Goal: Task Accomplishment & Management: Manage account settings

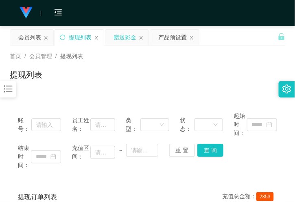
click at [125, 38] on div "赠送彩金" at bounding box center [124, 37] width 23 height 15
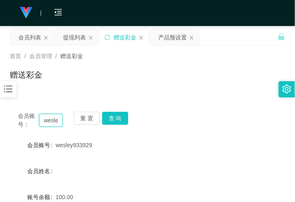
click at [50, 123] on input "wesley933929" at bounding box center [51, 120] width 24 height 13
paste input "joseph8888"
type input "joseph8888"
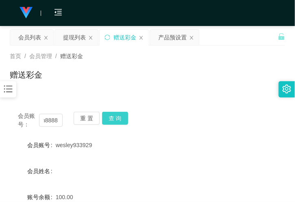
click at [122, 115] on button "查 询" at bounding box center [115, 118] width 26 height 13
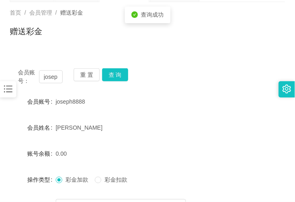
scroll to position [135, 0]
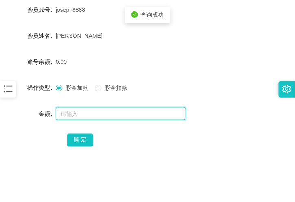
click at [79, 116] on input "text" at bounding box center [121, 113] width 130 height 13
type input "120"
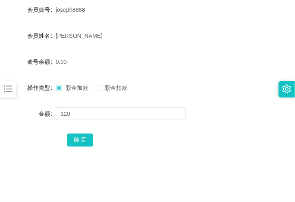
click at [84, 149] on div "会员账号： joseph8888 重 置 查 询 会员账号 joseph8888 会员姓名 [PERSON_NAME] 账号余额 0.00 操作类型 彩金加款…" at bounding box center [147, 67] width 275 height 198
drag, startPoint x: 82, startPoint y: 139, endPoint x: 59, endPoint y: 152, distance: 26.9
click at [82, 139] on button "确 定" at bounding box center [80, 140] width 26 height 13
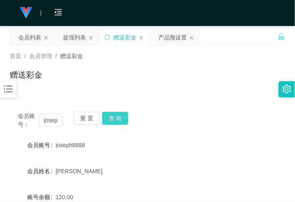
click at [117, 116] on button "查 询" at bounding box center [115, 118] width 26 height 13
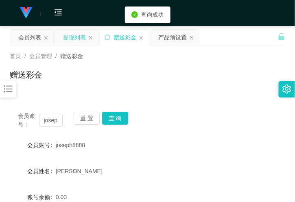
click at [74, 36] on div "提现列表" at bounding box center [74, 37] width 23 height 15
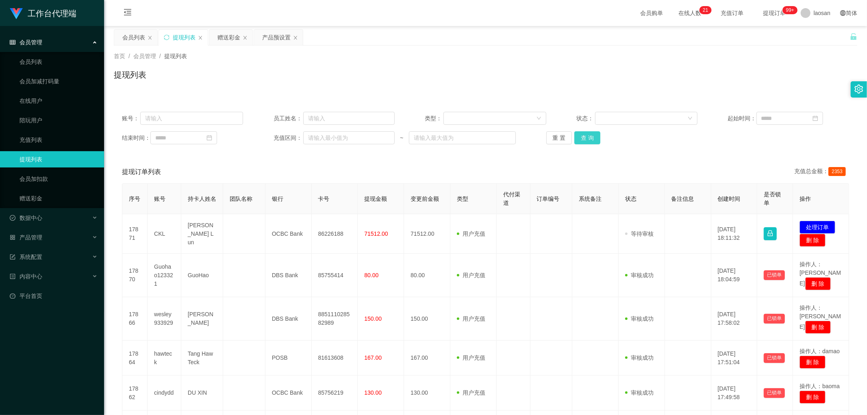
click at [294, 135] on button "查 询" at bounding box center [588, 137] width 26 height 13
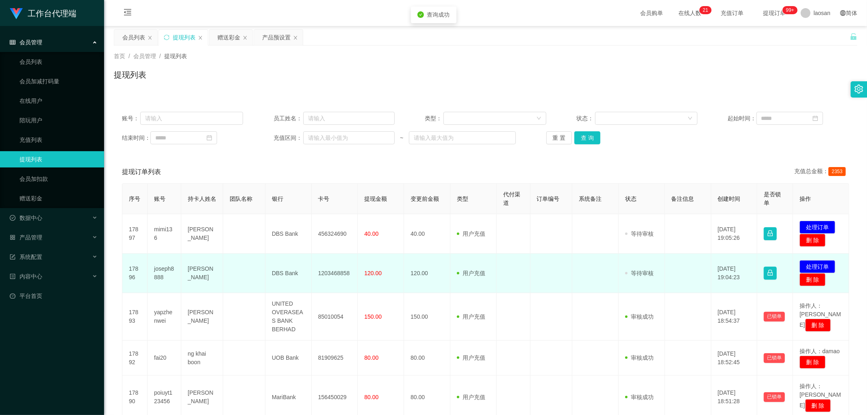
click at [294, 202] on td "发起代付 处理订单 删 除" at bounding box center [821, 273] width 56 height 39
click at [294, 202] on button "处理订单" at bounding box center [818, 266] width 36 height 13
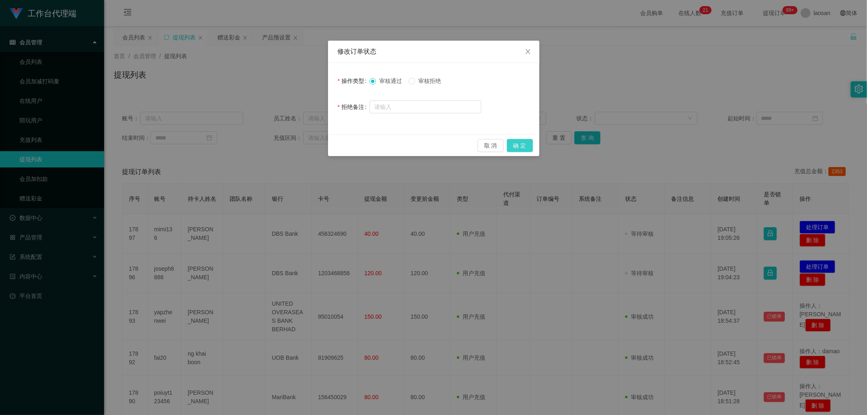
click at [294, 149] on div "取 消 确 定" at bounding box center [433, 146] width 211 height 22
drag, startPoint x: 522, startPoint y: 148, endPoint x: 516, endPoint y: 149, distance: 6.7
click at [294, 148] on button "确 定" at bounding box center [520, 145] width 26 height 13
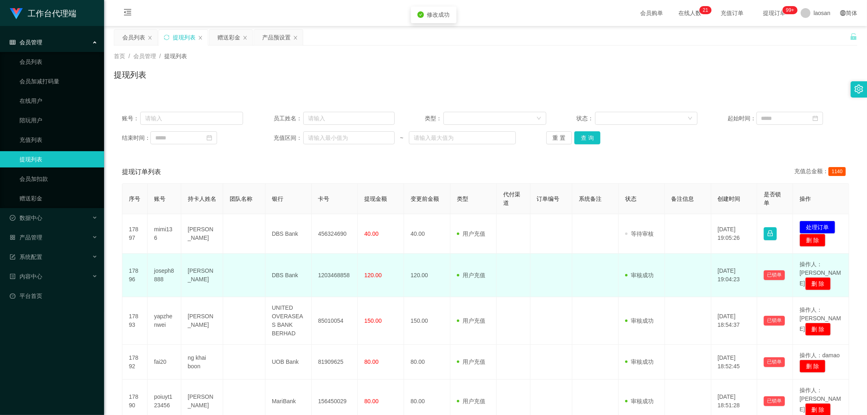
click at [294, 202] on td "1203468858" at bounding box center [335, 276] width 46 height 44
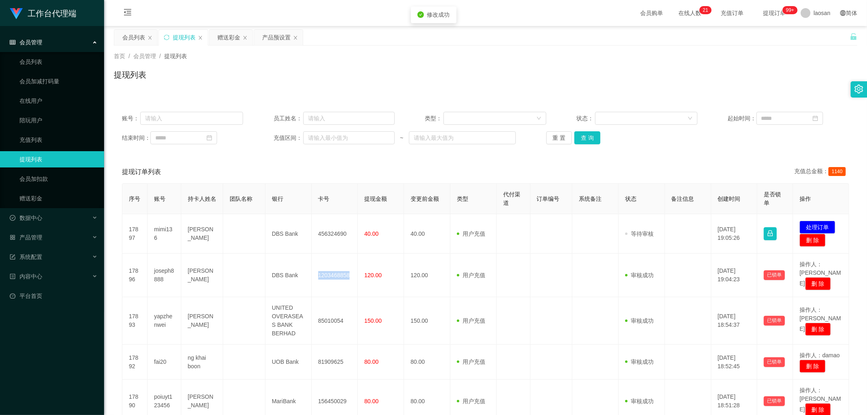
copy td "1203468858"
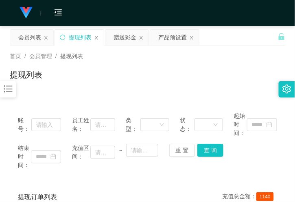
drag, startPoint x: 56, startPoint y: 95, endPoint x: 62, endPoint y: 103, distance: 9.9
click at [48, 122] on input "text" at bounding box center [46, 124] width 30 height 13
drag, startPoint x: 122, startPoint y: 39, endPoint x: 98, endPoint y: 76, distance: 43.4
click at [122, 39] on div "赠送彩金" at bounding box center [124, 37] width 23 height 15
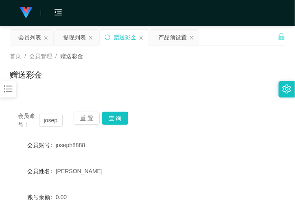
click at [57, 112] on div "会员账号： joseph8888 重 置 查 询" at bounding box center [147, 120] width 275 height 17
click at [57, 121] on input "joseph8888" at bounding box center [51, 120] width 24 height 13
drag, startPoint x: 57, startPoint y: 122, endPoint x: 95, endPoint y: 118, distance: 38.1
click at [59, 123] on input "joseph8888" at bounding box center [51, 120] width 24 height 13
paste input "wesley933929"
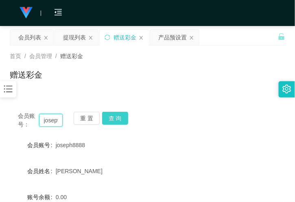
scroll to position [0, 35]
click at [115, 117] on button "查 询" at bounding box center [115, 118] width 26 height 13
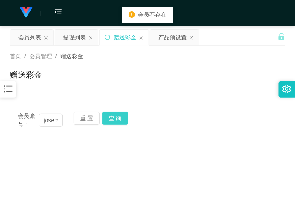
scroll to position [45, 0]
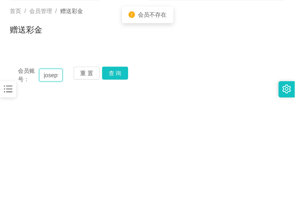
click at [56, 75] on input "josepwesley9339298888" at bounding box center [51, 75] width 24 height 13
paste input "wesley933929"
type input "wesley933929"
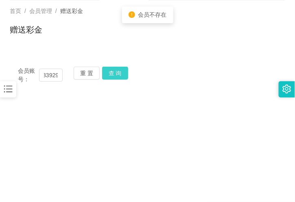
scroll to position [0, 0]
click at [115, 74] on button "查 询" at bounding box center [115, 73] width 26 height 13
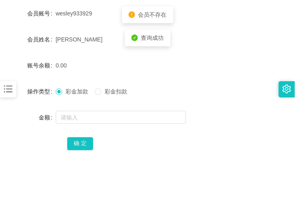
scroll to position [135, 0]
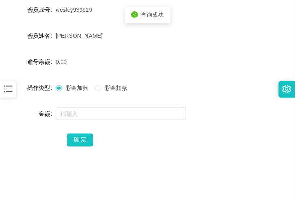
click at [77, 105] on form "会员账号 wesley933929 会员姓名 [PERSON_NAME] siang 账号余额 0.00 操作类型 彩金加款 彩金扣款 金额 确 定" at bounding box center [147, 75] width 275 height 146
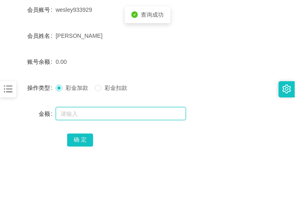
click at [82, 117] on input "text" at bounding box center [121, 113] width 130 height 13
type input "100"
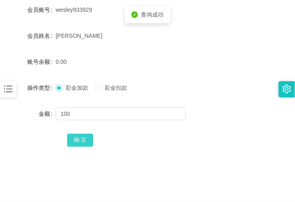
drag, startPoint x: 82, startPoint y: 139, endPoint x: 88, endPoint y: 141, distance: 6.7
click at [82, 139] on button "确 定" at bounding box center [80, 140] width 26 height 13
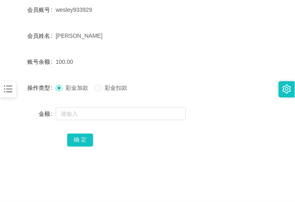
click at [81, 43] on div "[PERSON_NAME]" at bounding box center [136, 36] width 161 height 16
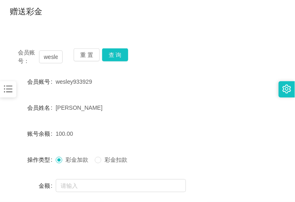
scroll to position [0, 0]
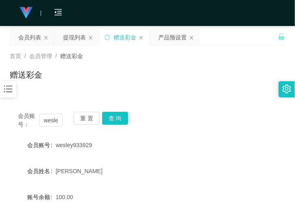
click at [124, 38] on div "赠送彩金" at bounding box center [124, 37] width 23 height 15
click at [57, 115] on input "wesley933929" at bounding box center [51, 120] width 24 height 13
click at [56, 116] on input "wesley933929" at bounding box center [51, 120] width 24 height 13
paste input "xkj123x"
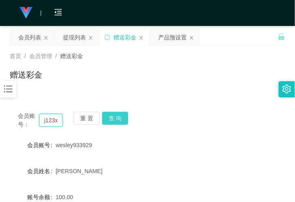
type input "xkj123x"
click at [120, 115] on button "查 询" at bounding box center [115, 118] width 26 height 13
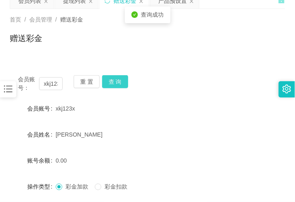
scroll to position [90, 0]
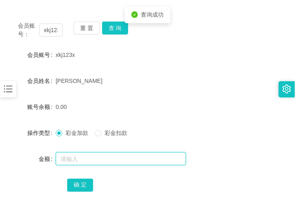
click at [92, 159] on input "text" at bounding box center [121, 158] width 130 height 13
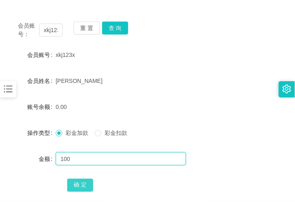
type input "100"
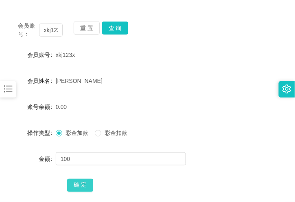
click at [84, 182] on button "确 定" at bounding box center [80, 185] width 26 height 13
click at [75, 11] on div "会员账号： xkj123x 重 置 查 询 会员账号 xkj123x 会员姓名 [PERSON_NAME] 账号余额 100.00 操作类型 彩金加款 彩金扣…" at bounding box center [147, 107] width 275 height 207
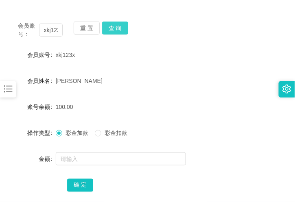
click at [113, 26] on button "查 询" at bounding box center [115, 28] width 26 height 13
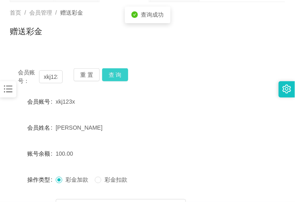
scroll to position [0, 0]
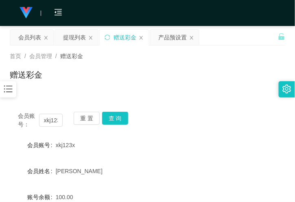
click at [40, 94] on div "会员账号： xkj123x 重 置 查 询 会员账号 xkj123x 会员姓名 [PERSON_NAME] 账号余额 100.00 操作类型 彩金加款 彩金扣…" at bounding box center [147, 197] width 275 height 207
click at [119, 118] on button "查 询" at bounding box center [115, 118] width 26 height 13
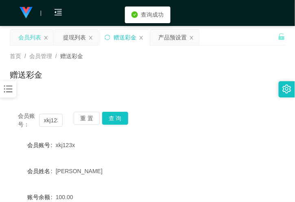
click at [37, 41] on div "会员列表" at bounding box center [29, 37] width 23 height 15
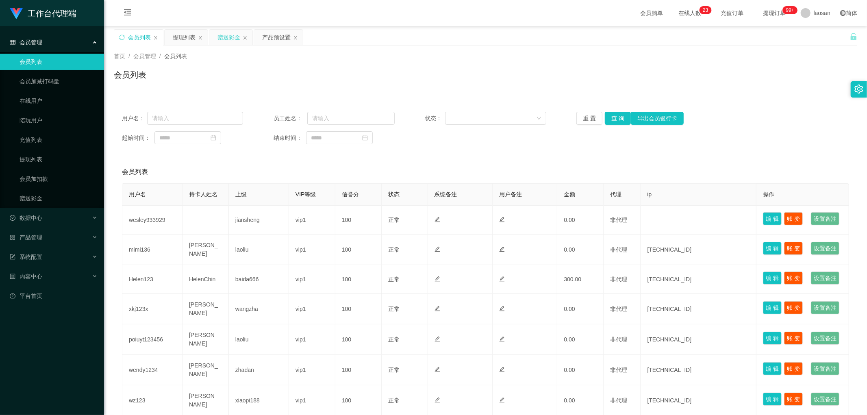
click at [227, 40] on div "赠送彩金" at bounding box center [229, 37] width 23 height 15
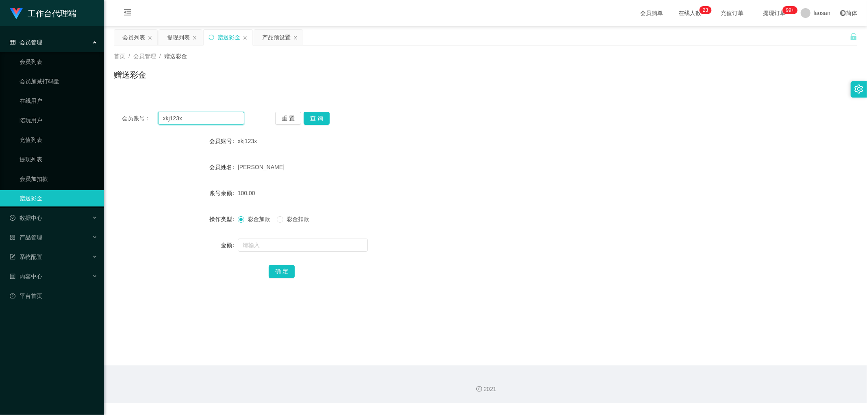
click at [185, 117] on input "xkj123x" at bounding box center [201, 118] width 87 height 13
click at [184, 36] on div "提现列表" at bounding box center [178, 37] width 23 height 15
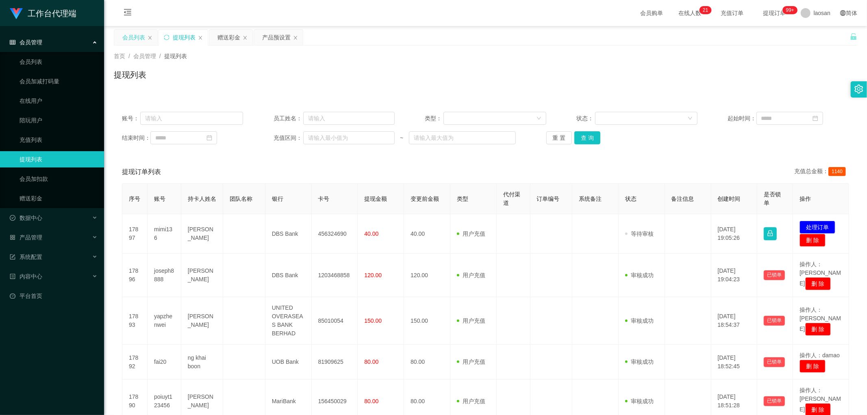
click at [141, 37] on div "会员列表" at bounding box center [133, 37] width 23 height 15
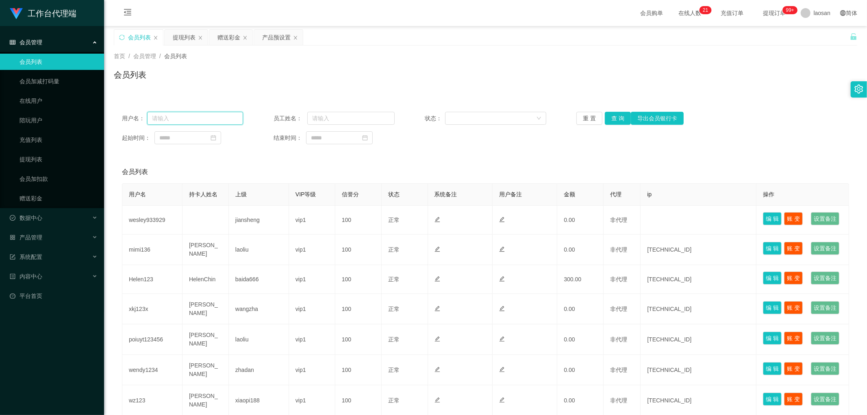
click at [209, 120] on input "text" at bounding box center [195, 118] width 96 height 13
paste input "xkj123x"
type input "xkj123x"
click at [294, 115] on button "查 询" at bounding box center [618, 118] width 26 height 13
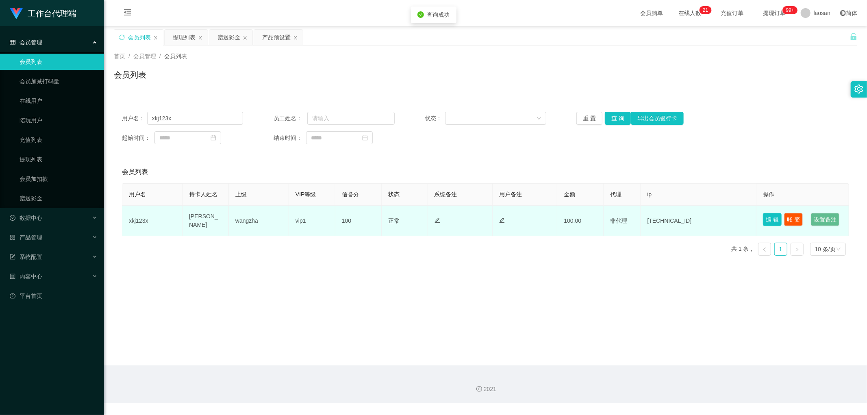
click at [294, 202] on button "编 辑" at bounding box center [772, 219] width 19 height 13
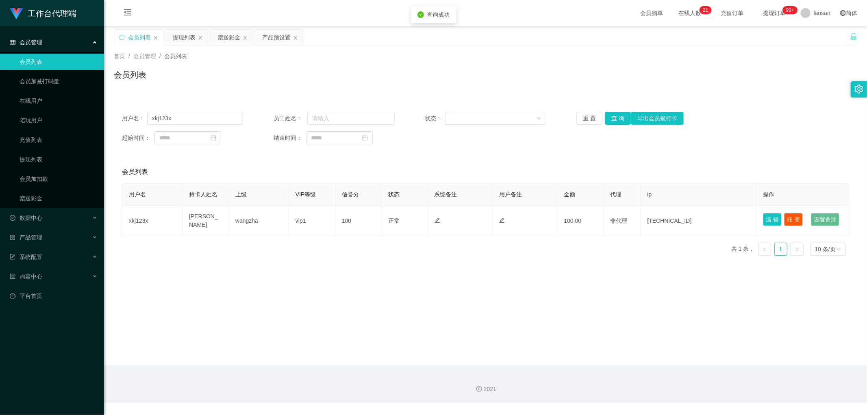
type input "xkj123x"
type input "[PERSON_NAME]"
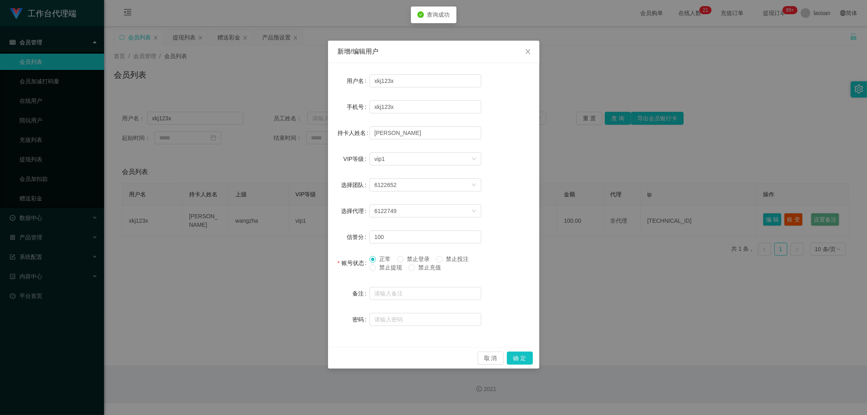
click at [294, 202] on span "禁止提现" at bounding box center [390, 267] width 29 height 7
click at [294, 202] on button "确 定" at bounding box center [520, 358] width 26 height 13
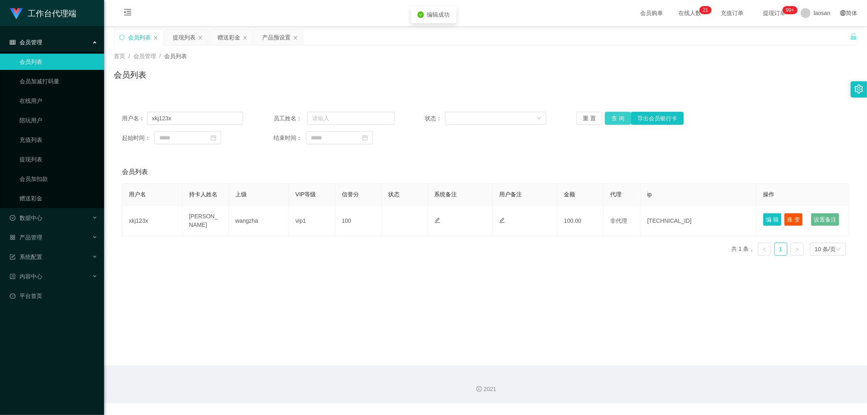
click at [294, 122] on button "查 询" at bounding box center [618, 118] width 26 height 13
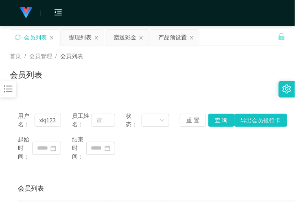
click at [112, 75] on div "会员列表" at bounding box center [147, 78] width 275 height 19
click at [54, 113] on div "用户名： xkj123x" at bounding box center [39, 120] width 43 height 17
drag, startPoint x: 54, startPoint y: 113, endPoint x: 55, endPoint y: 117, distance: 4.1
click at [54, 113] on div "用户名： xkj123x" at bounding box center [39, 120] width 43 height 17
click at [55, 117] on input "xkj123x" at bounding box center [48, 120] width 27 height 13
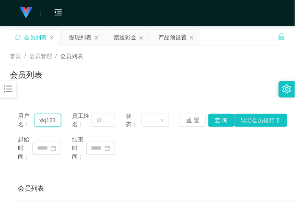
click at [55, 122] on input "xkj123x" at bounding box center [48, 120] width 27 height 13
paste input "wesley933929"
type input "wesley933929"
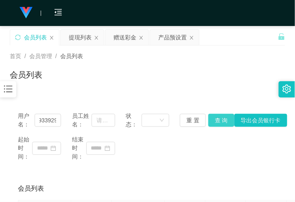
click at [219, 119] on button "查 询" at bounding box center [221, 120] width 26 height 13
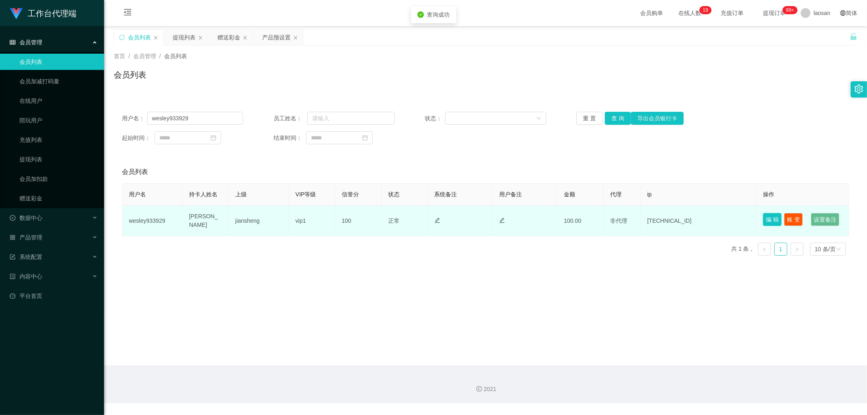
click at [294, 202] on button "编 辑" at bounding box center [772, 219] width 19 height 13
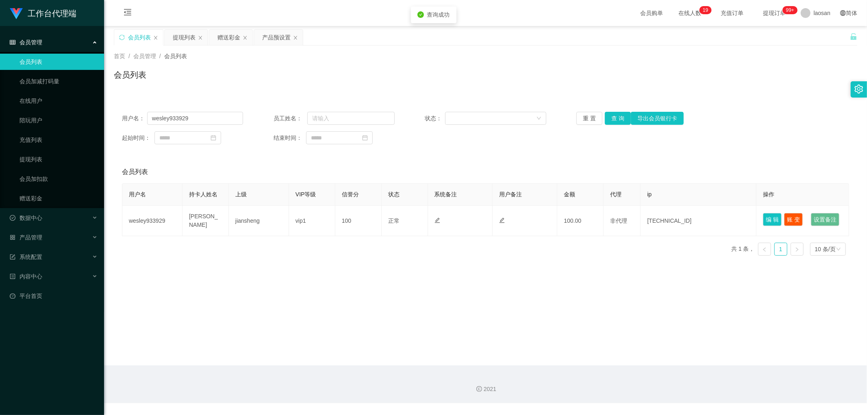
type input "wesley933929"
type input "[PERSON_NAME]"
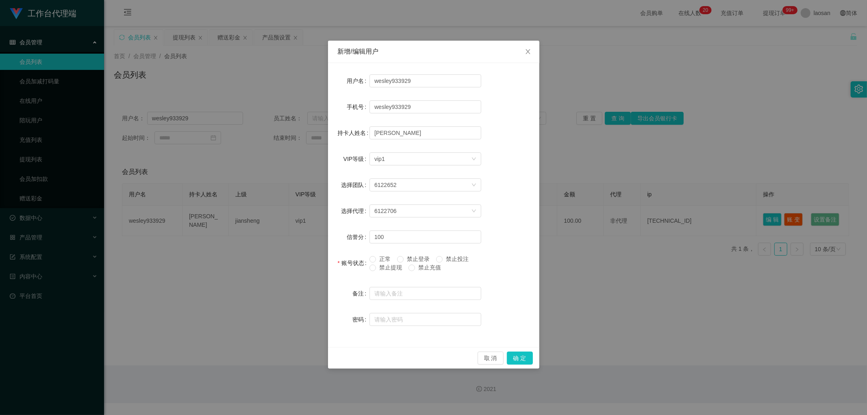
click at [294, 202] on span "禁止提现" at bounding box center [390, 267] width 29 height 7
click at [294, 202] on button "确 定" at bounding box center [520, 358] width 26 height 13
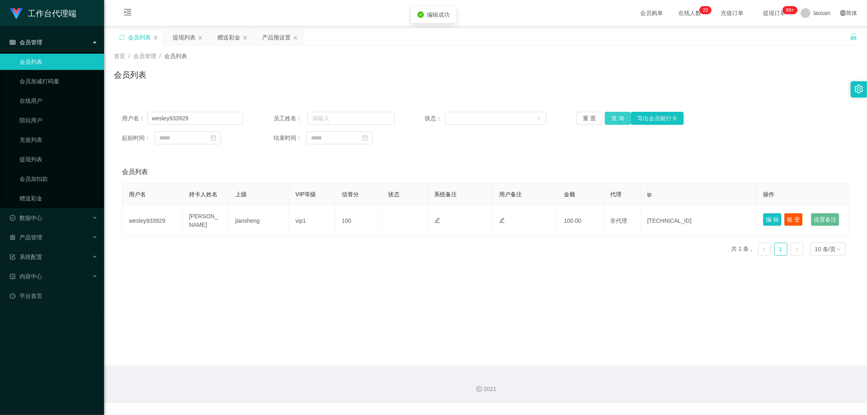
drag, startPoint x: 620, startPoint y: 122, endPoint x: 628, endPoint y: 118, distance: 9.5
click at [294, 122] on button "查 询" at bounding box center [618, 118] width 26 height 13
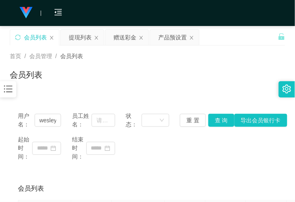
click at [84, 65] on div "首页 / 会员管理 / 会员列表 / 会员列表" at bounding box center [147, 69] width 275 height 35
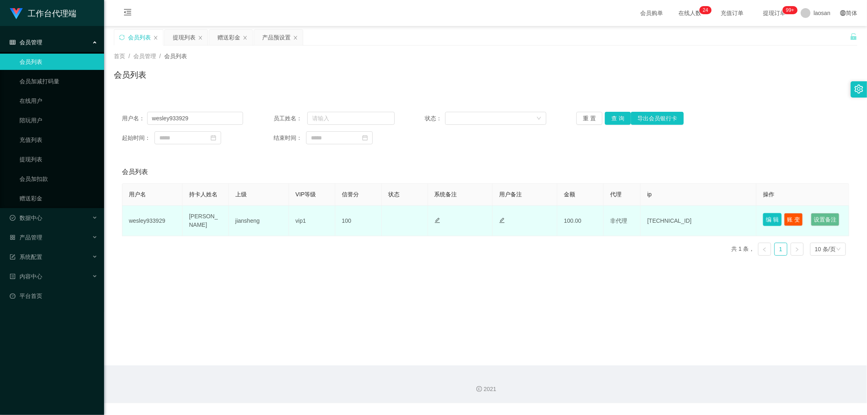
click at [294, 202] on button "编 辑" at bounding box center [772, 219] width 19 height 13
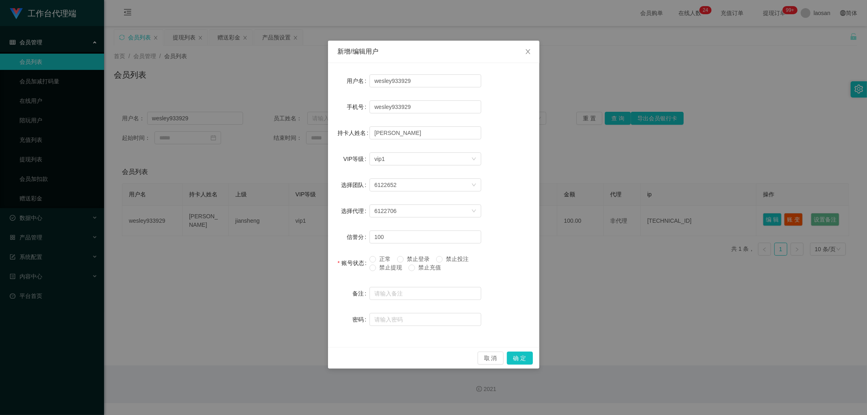
drag, startPoint x: 696, startPoint y: 174, endPoint x: 678, endPoint y: 151, distance: 29.5
click at [294, 170] on div "新增/编辑用户 用户名 wesley933929 手机号 wesley933929 持卡人姓名 [PERSON_NAME] VIP等级 选择VIP等级 vip…" at bounding box center [433, 207] width 867 height 415
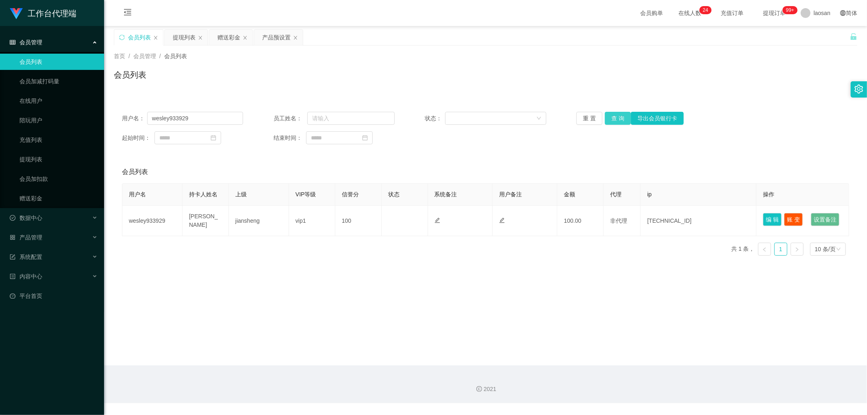
click at [294, 119] on button "查 询" at bounding box center [618, 118] width 26 height 13
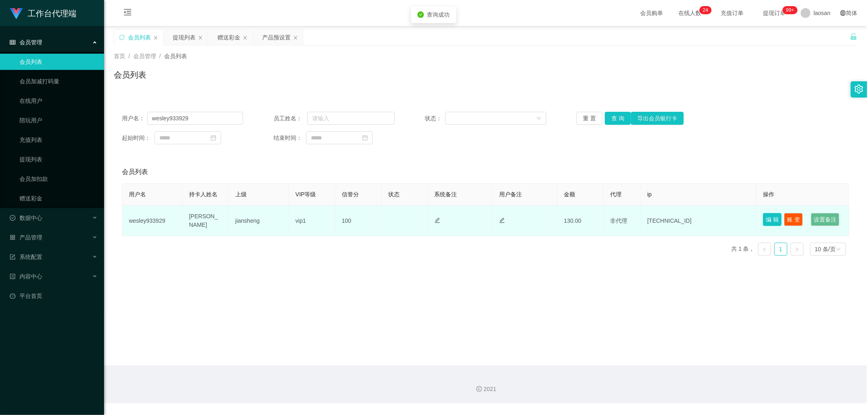
click at [294, 202] on button "编 辑" at bounding box center [772, 219] width 19 height 13
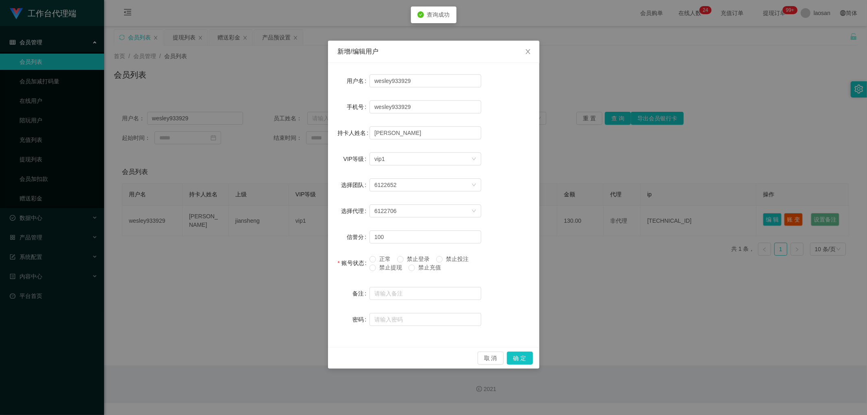
click at [294, 202] on span "正常" at bounding box center [385, 259] width 18 height 7
click at [294, 202] on button "确 定" at bounding box center [520, 358] width 26 height 13
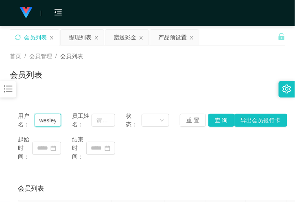
click at [45, 116] on input "wesley933929" at bounding box center [48, 120] width 27 height 13
paste input "xkj123x"
type input "xkj123x"
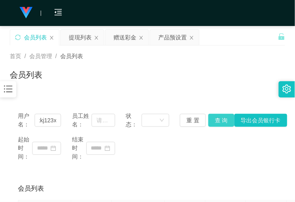
scroll to position [0, 0]
click at [224, 115] on button "查 询" at bounding box center [221, 120] width 26 height 13
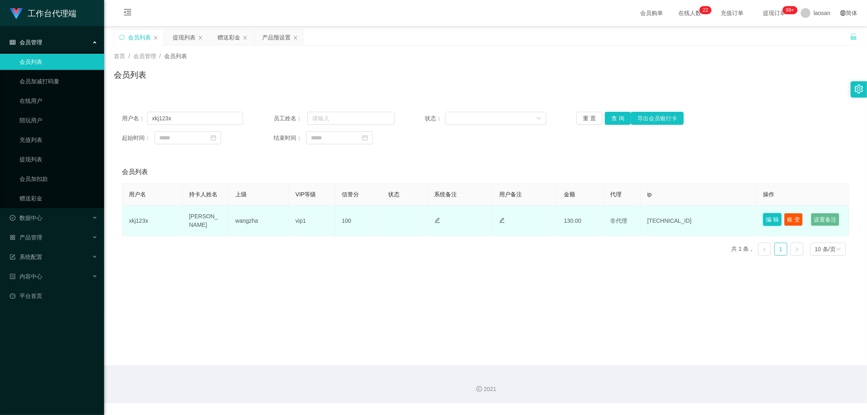
click at [294, 202] on button "编 辑" at bounding box center [772, 219] width 19 height 13
type input "xkj123x"
type input "[PERSON_NAME]"
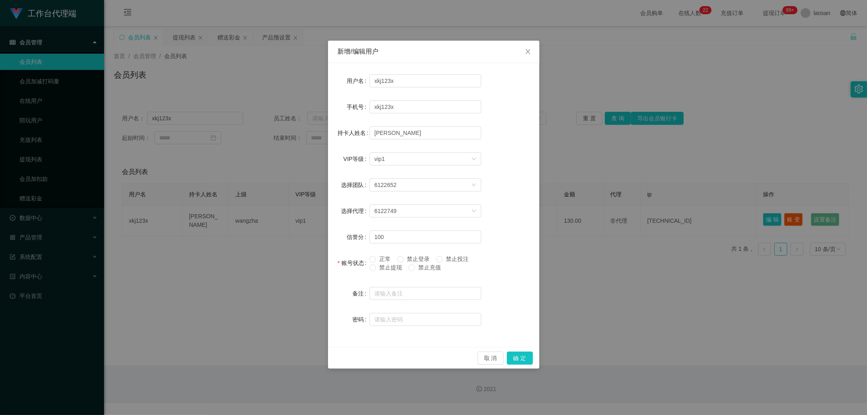
click at [294, 202] on span "正常" at bounding box center [385, 259] width 18 height 7
click at [294, 202] on button "确 定" at bounding box center [520, 358] width 26 height 13
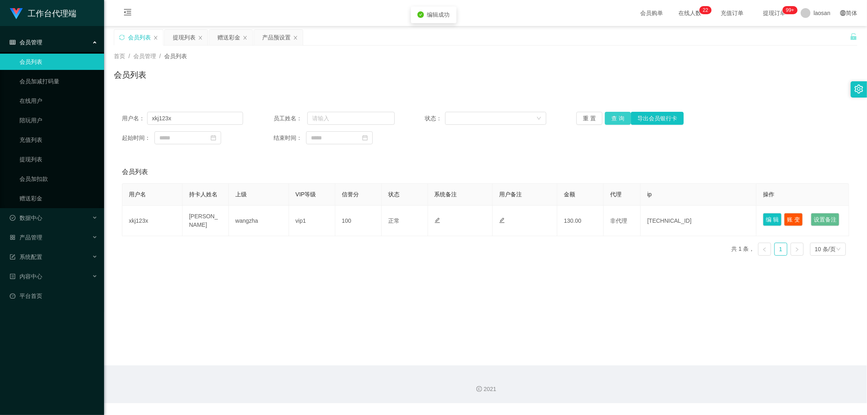
drag, startPoint x: 616, startPoint y: 119, endPoint x: 638, endPoint y: 93, distance: 34.4
click at [294, 117] on button "查 询" at bounding box center [618, 118] width 26 height 13
click at [188, 40] on div "提现列表" at bounding box center [184, 37] width 23 height 15
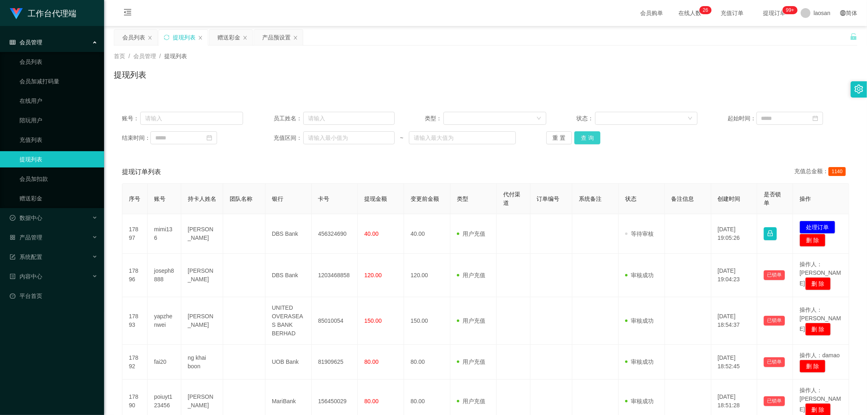
click at [294, 137] on button "查 询" at bounding box center [588, 137] width 26 height 13
click at [294, 137] on div "重 置 查 询" at bounding box center [607, 137] width 121 height 13
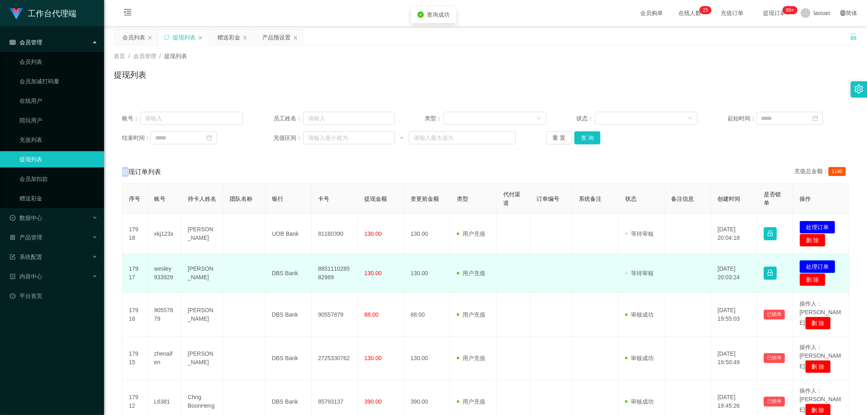
click at [294, 202] on button "处理订单" at bounding box center [818, 266] width 36 height 13
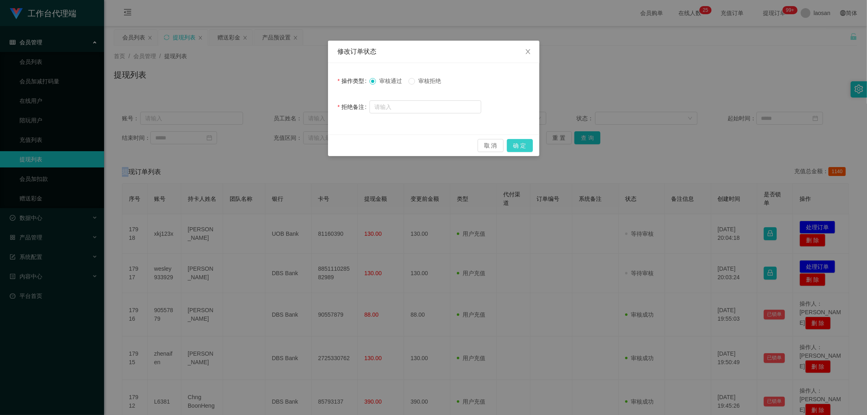
click at [294, 142] on button "确 定" at bounding box center [520, 145] width 26 height 13
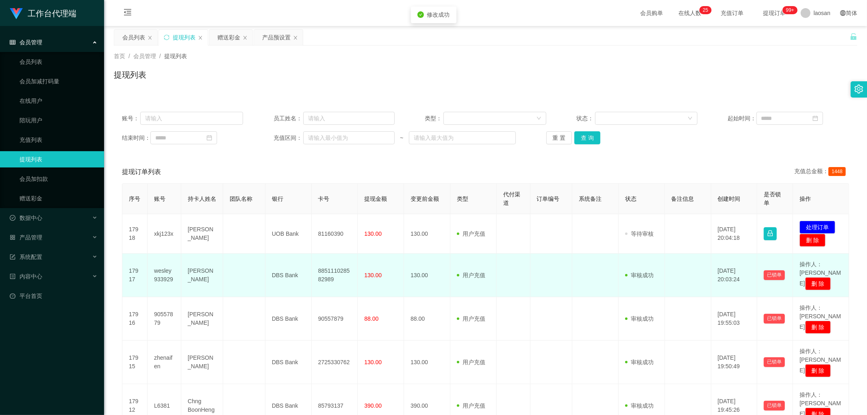
click at [294, 202] on td "885111028582989" at bounding box center [335, 276] width 46 height 44
copy td "885111028582989"
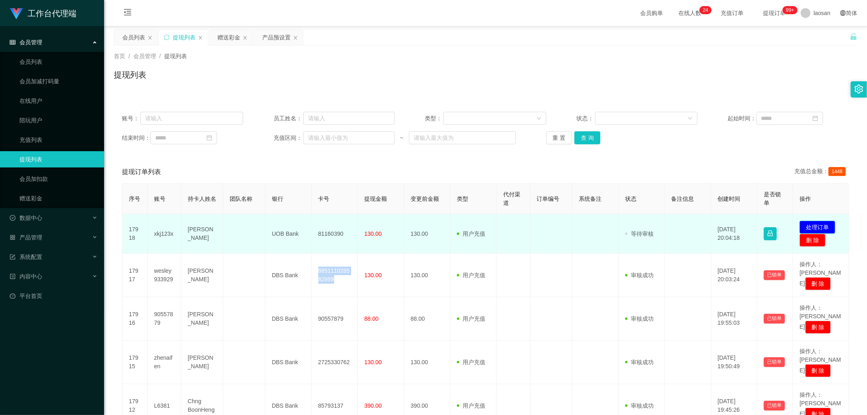
click at [294, 202] on button "处理订单" at bounding box center [818, 227] width 36 height 13
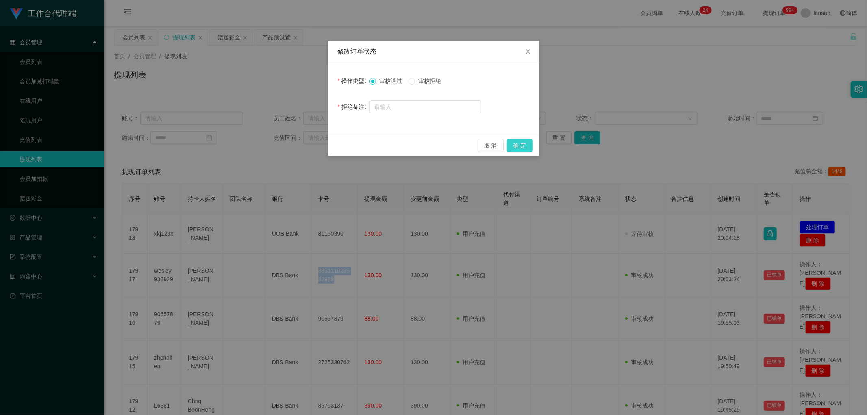
click at [294, 143] on button "确 定" at bounding box center [520, 145] width 26 height 13
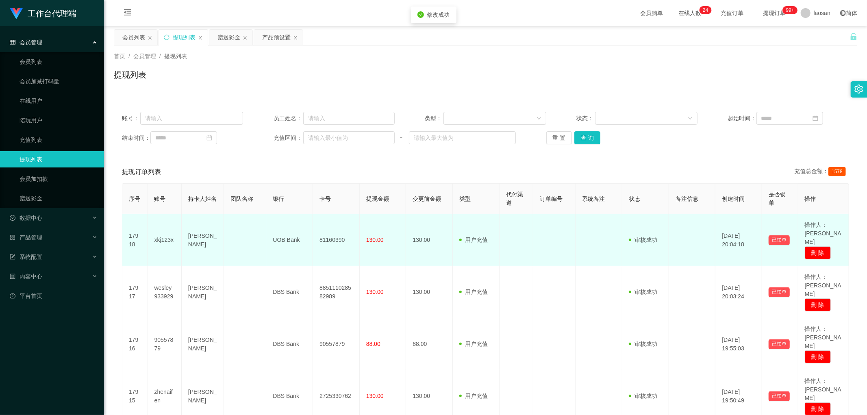
click at [294, 202] on td "81160390" at bounding box center [336, 240] width 47 height 52
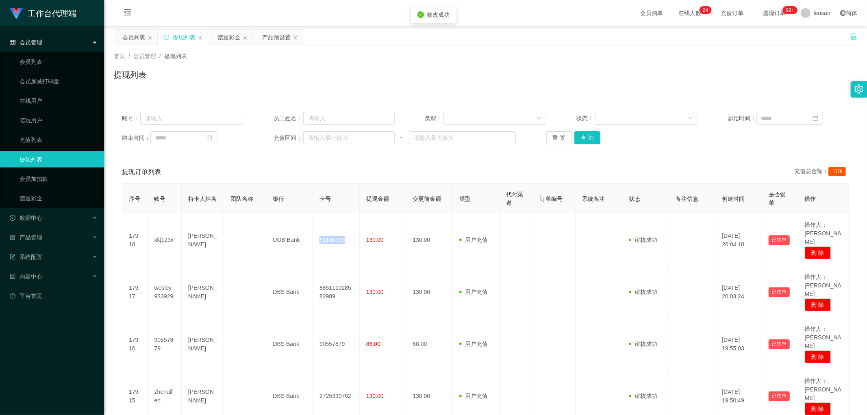
copy td "81160390"
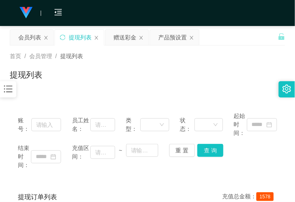
click at [184, 56] on div "首页 / 会员管理 / 提现列表 /" at bounding box center [147, 56] width 275 height 9
click at [136, 69] on div "提现列表" at bounding box center [147, 78] width 275 height 19
click at [92, 61] on div "首页 / 会员管理 / 提现列表 / 提现列表" at bounding box center [147, 69] width 275 height 35
click at [35, 39] on div "会员列表" at bounding box center [29, 37] width 23 height 15
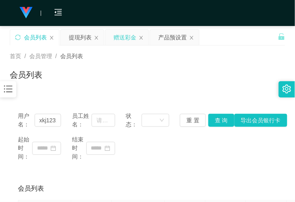
click at [123, 34] on div "赠送彩金" at bounding box center [124, 37] width 23 height 15
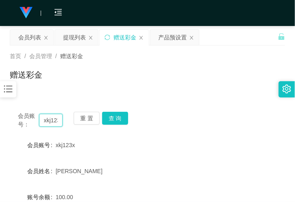
click at [55, 120] on input "xkj123x" at bounding box center [51, 120] width 24 height 13
paste input "wesley933929"
type input "wesley933929"
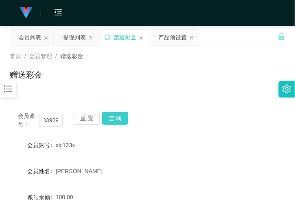
scroll to position [0, 0]
click at [110, 117] on button "查 询" at bounding box center [115, 118] width 26 height 13
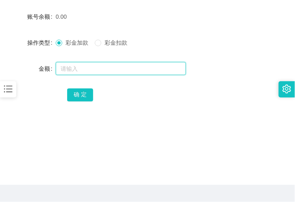
click at [85, 71] on input "text" at bounding box center [121, 68] width 130 height 13
type input "8"
type input "64"
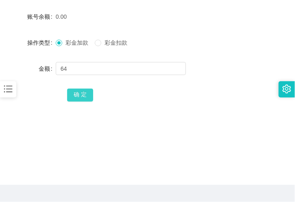
click at [84, 94] on button "确 定" at bounding box center [80, 95] width 26 height 13
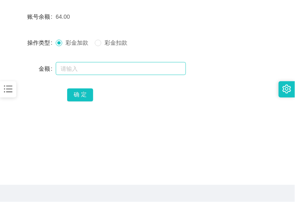
scroll to position [0, 0]
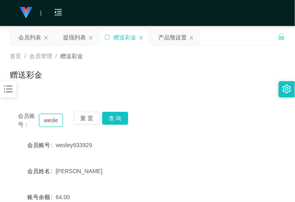
click at [54, 116] on input "wesley933929" at bounding box center [51, 120] width 24 height 13
paste input "xkj123x"
type input "xkj123x"
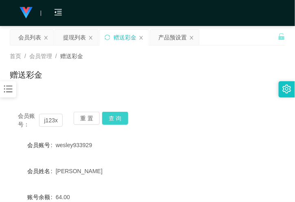
scroll to position [0, 0]
click at [121, 119] on button "查 询" at bounding box center [115, 118] width 26 height 13
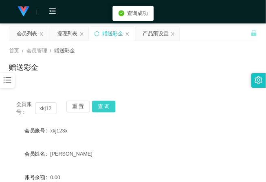
scroll to position [135, 0]
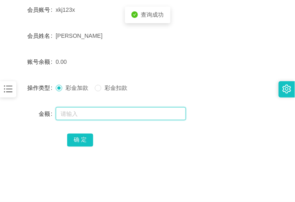
click at [94, 112] on input "text" at bounding box center [121, 113] width 130 height 13
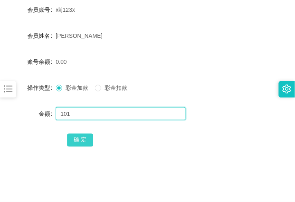
type input "101"
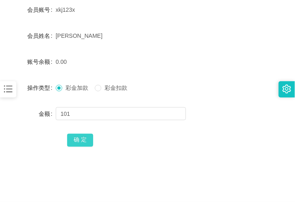
click at [85, 142] on button "确 定" at bounding box center [80, 140] width 26 height 13
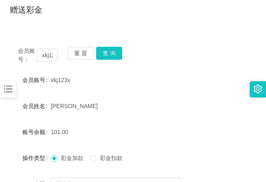
scroll to position [0, 0]
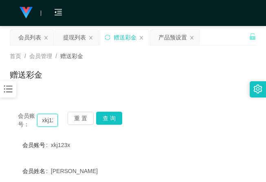
click at [50, 116] on input "xkj123x" at bounding box center [47, 120] width 21 height 13
paste input "X10Andy"
type input "X10Andy"
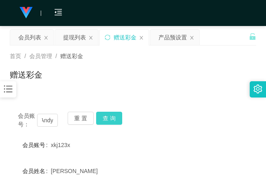
click at [113, 120] on button "查 询" at bounding box center [109, 118] width 26 height 13
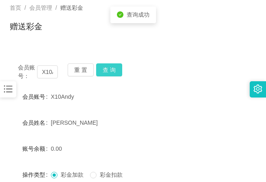
scroll to position [122, 0]
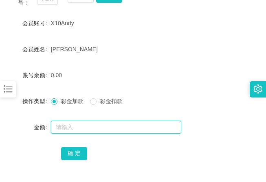
click at [84, 124] on input "text" at bounding box center [116, 127] width 130 height 13
type input "112"
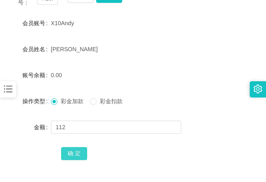
click at [76, 154] on button "确 定" at bounding box center [74, 153] width 26 height 13
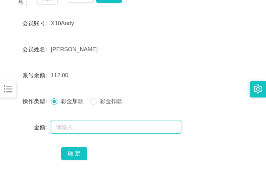
click at [68, 131] on input "text" at bounding box center [116, 127] width 130 height 13
type input "6"
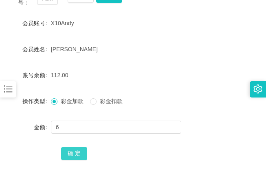
click at [81, 159] on button "确 定" at bounding box center [74, 153] width 26 height 13
click at [131, 60] on form "会员账号 X10Andy 会员姓名 [PERSON_NAME] 账号余额 118.00 操作类型 彩金加款 彩金扣款 金额 确 定" at bounding box center [133, 88] width 246 height 146
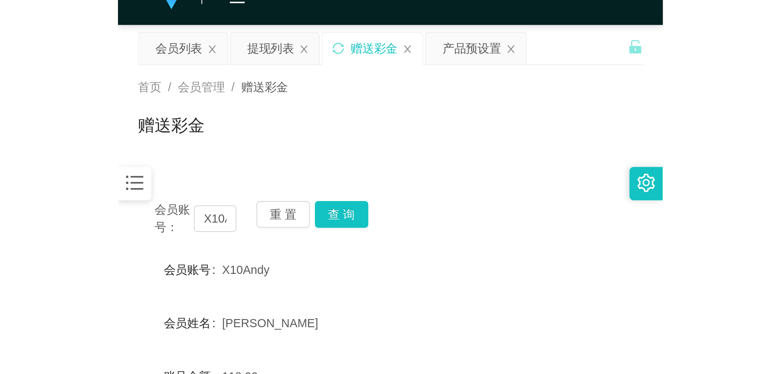
scroll to position [0, 0]
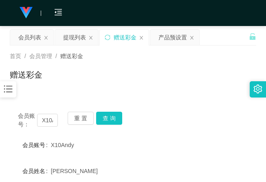
click at [81, 39] on div "提现列表" at bounding box center [74, 37] width 23 height 15
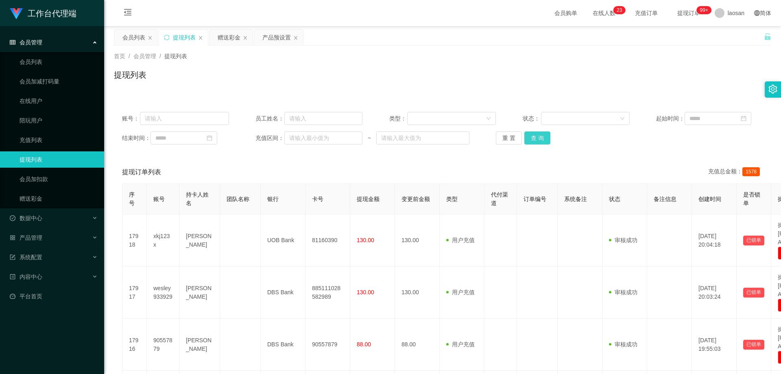
click at [294, 141] on button "查 询" at bounding box center [537, 137] width 26 height 13
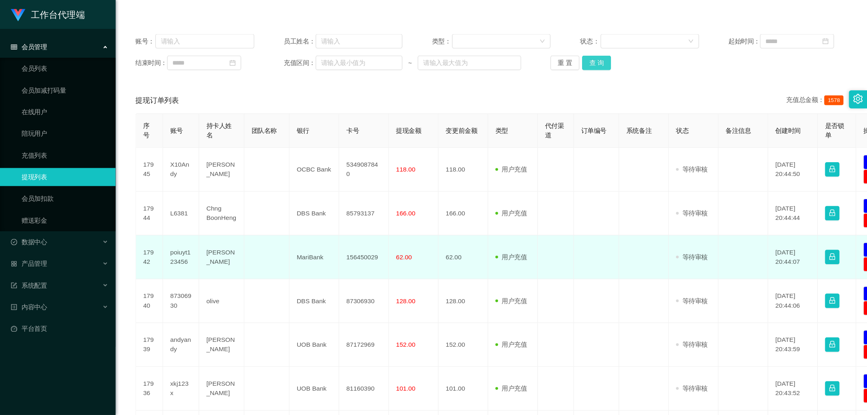
scroll to position [81, 0]
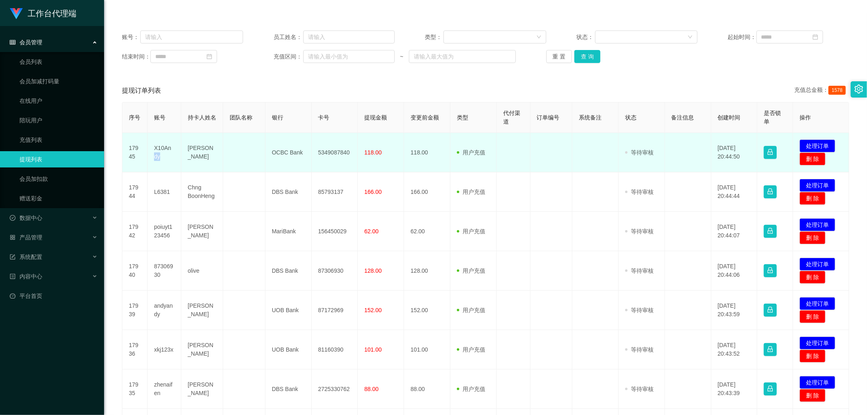
drag, startPoint x: 168, startPoint y: 152, endPoint x: 174, endPoint y: 155, distance: 7.1
click at [174, 155] on td "X10Andy" at bounding box center [165, 152] width 34 height 39
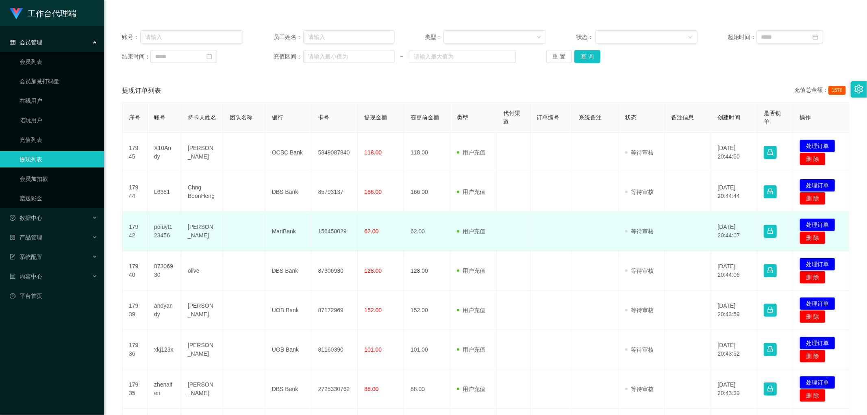
click at [196, 202] on td "[PERSON_NAME]" at bounding box center [202, 231] width 42 height 39
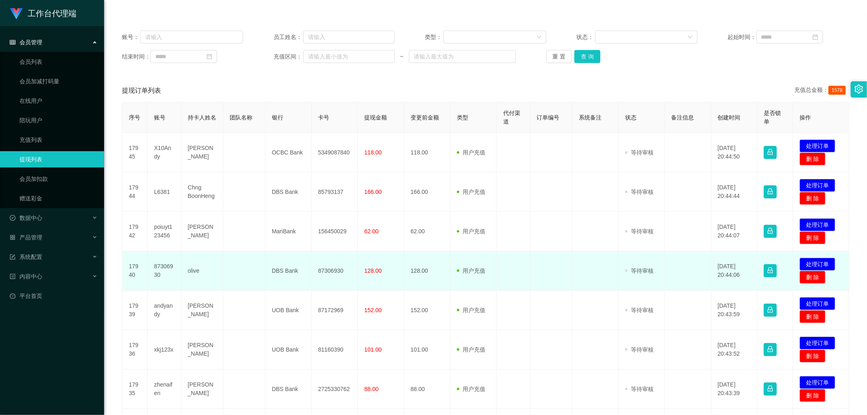
click at [186, 202] on td "olive" at bounding box center [202, 270] width 42 height 39
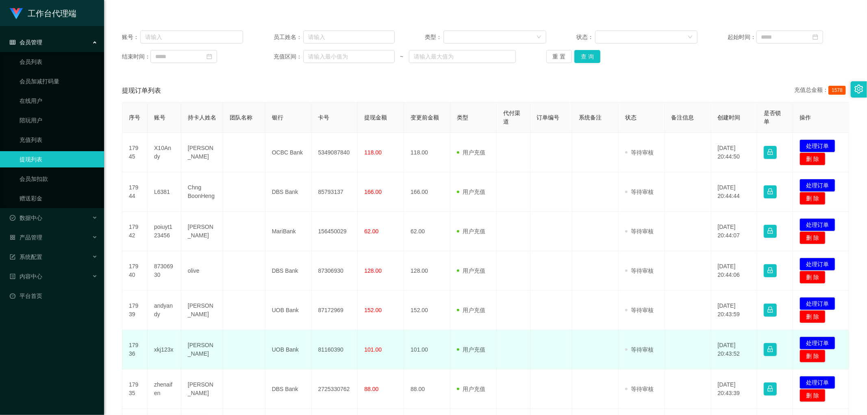
click at [164, 202] on td "xkj123x" at bounding box center [165, 349] width 34 height 39
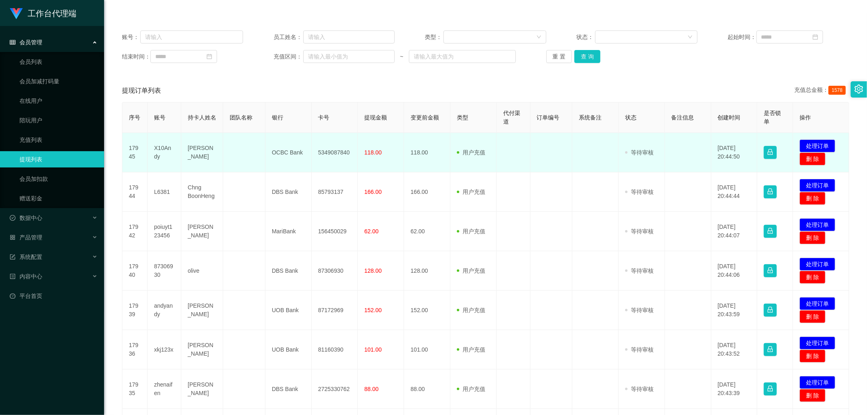
click at [194, 157] on td "[PERSON_NAME]" at bounding box center [202, 152] width 42 height 39
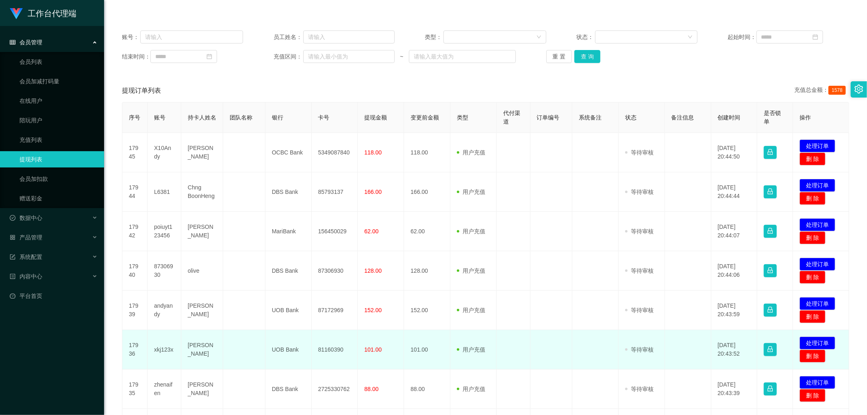
drag, startPoint x: 420, startPoint y: 358, endPoint x: 590, endPoint y: 346, distance: 171.2
click at [294, 202] on td "101.00" at bounding box center [427, 349] width 46 height 39
click at [294, 202] on button "处理订单" at bounding box center [818, 343] width 36 height 13
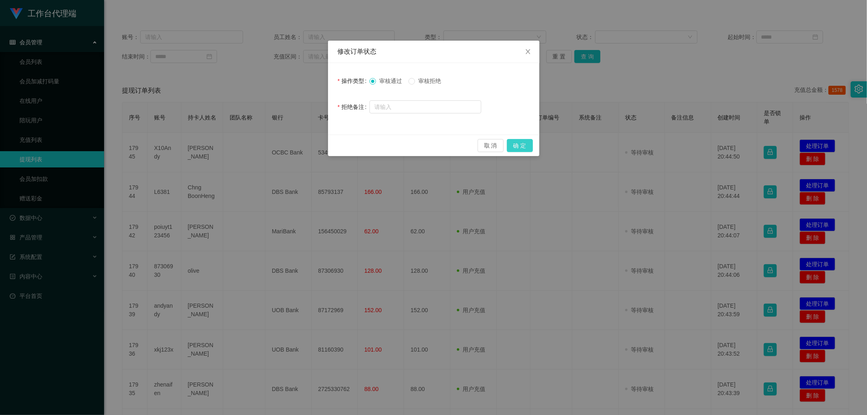
click at [294, 147] on button "确 定" at bounding box center [520, 145] width 26 height 13
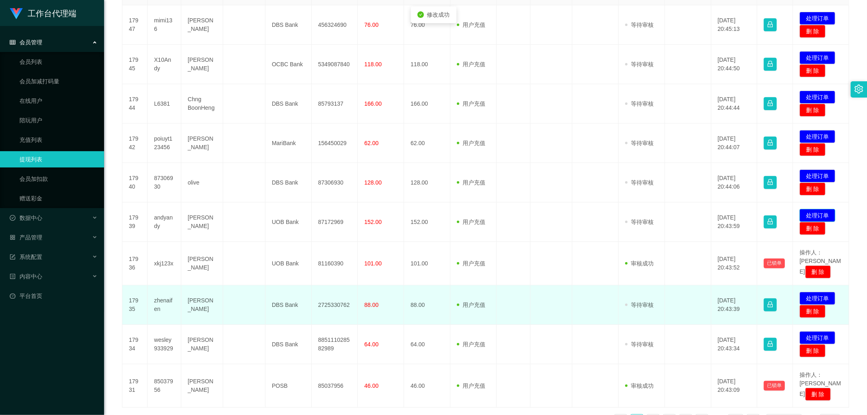
scroll to position [217, 0]
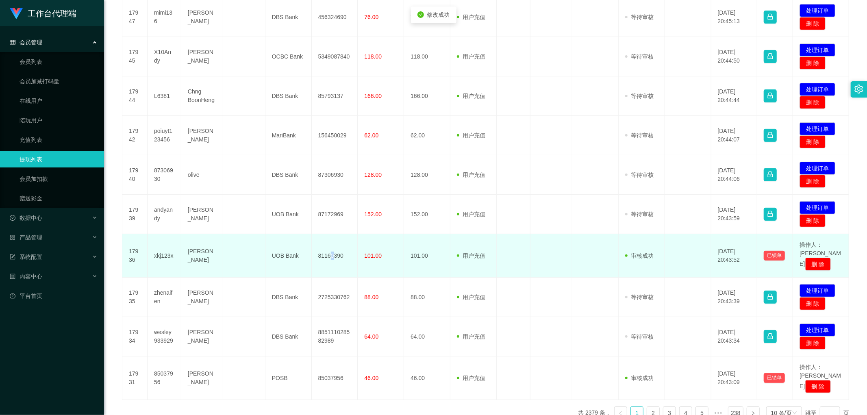
click at [294, 202] on td "81160390" at bounding box center [335, 256] width 46 height 44
drag, startPoint x: 333, startPoint y: 254, endPoint x: 316, endPoint y: 253, distance: 17.1
click at [294, 202] on td "81160390" at bounding box center [335, 256] width 46 height 44
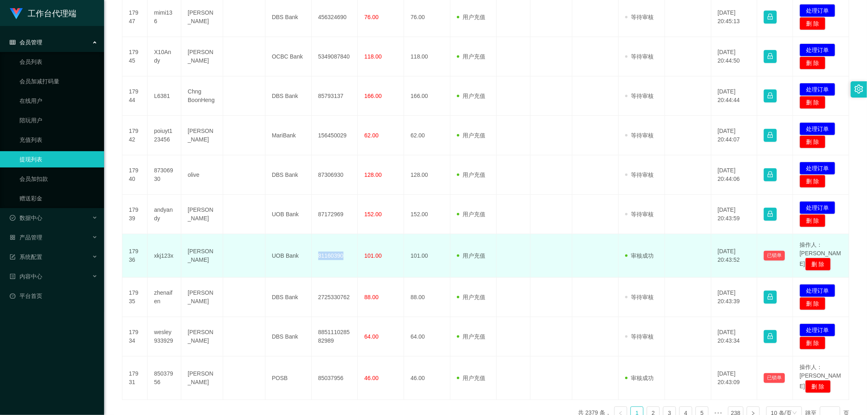
click at [294, 202] on td "81160390" at bounding box center [335, 256] width 46 height 44
copy td "81160390"
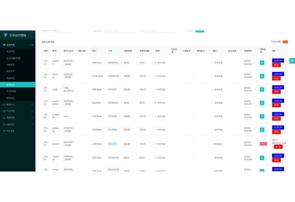
scroll to position [81, 0]
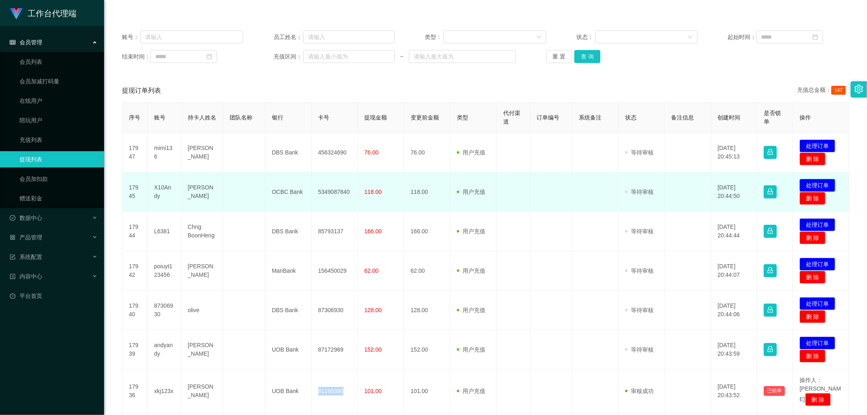
click at [294, 183] on button "处理订单" at bounding box center [818, 185] width 36 height 13
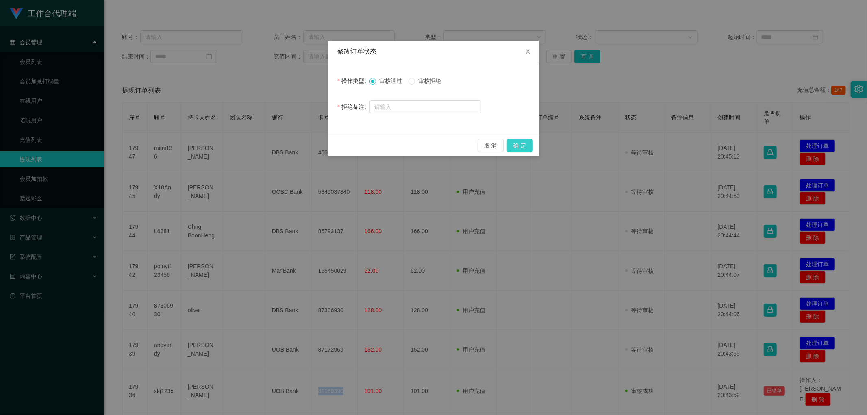
click at [294, 148] on button "确 定" at bounding box center [520, 145] width 26 height 13
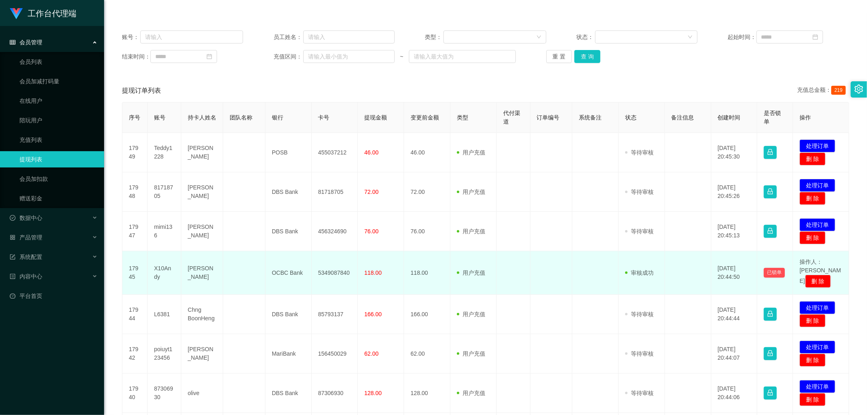
click at [194, 202] on td "[PERSON_NAME]" at bounding box center [202, 273] width 42 height 44
click at [294, 202] on td "5349087840" at bounding box center [335, 273] width 46 height 44
copy td "5349087840"
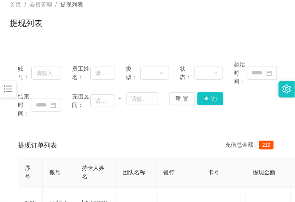
scroll to position [0, 0]
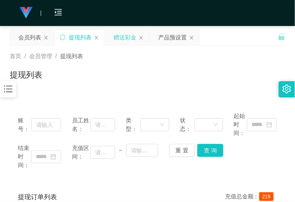
click at [125, 38] on div "赠送彩金" at bounding box center [124, 37] width 23 height 15
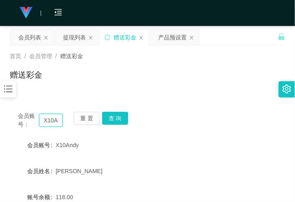
click at [55, 118] on input "X10Andy" at bounding box center [51, 120] width 24 height 13
paste input "joseph8888"
type input "joseph8888"
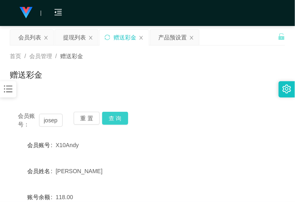
click at [111, 115] on button "查 询" at bounding box center [115, 118] width 26 height 13
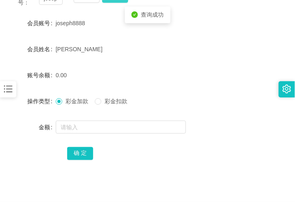
scroll to position [135, 0]
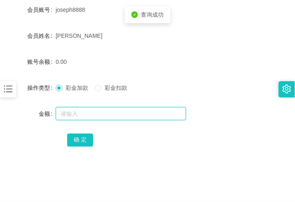
click at [85, 110] on input "text" at bounding box center [121, 113] width 130 height 13
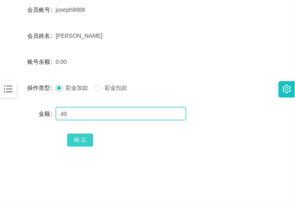
type input "40"
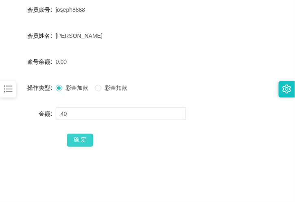
click at [70, 137] on button "确 定" at bounding box center [80, 140] width 26 height 13
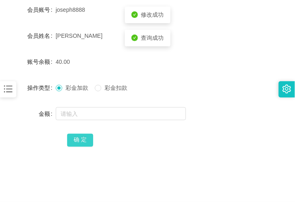
scroll to position [0, 0]
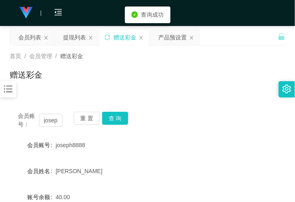
click at [156, 65] on div "首页 / 会员管理 / 赠送彩金 / 赠送彩金" at bounding box center [147, 69] width 275 height 35
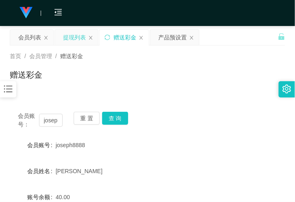
click at [71, 38] on div "提现列表" at bounding box center [74, 37] width 23 height 15
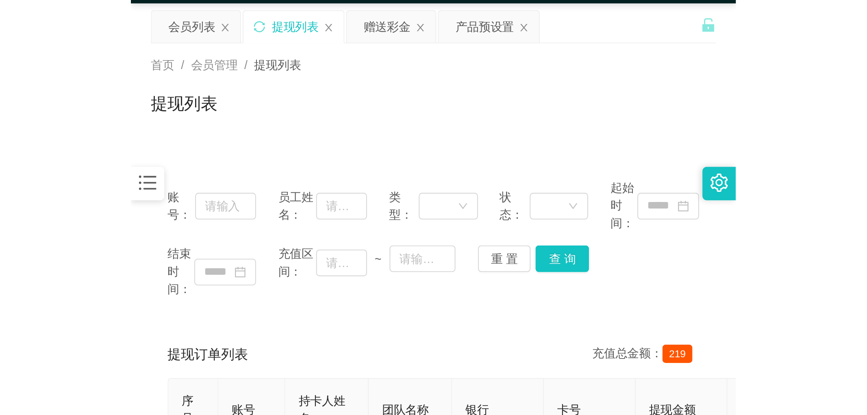
scroll to position [45, 0]
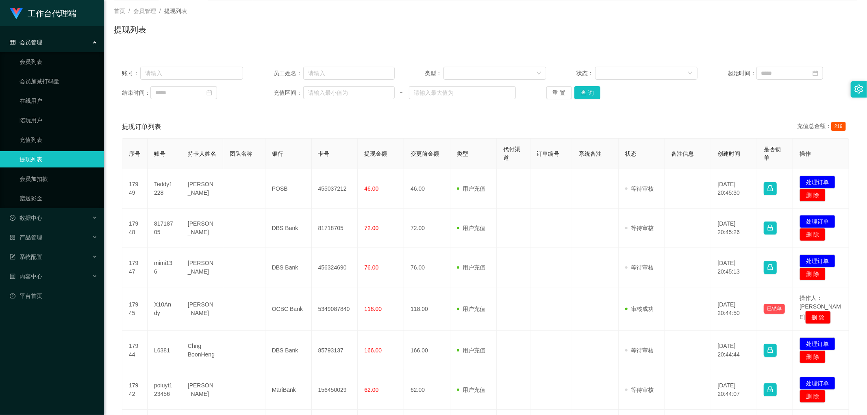
drag, startPoint x: 602, startPoint y: 87, endPoint x: 596, endPoint y: 92, distance: 8.6
click at [294, 87] on div "重 置 查 询" at bounding box center [607, 92] width 121 height 13
click at [294, 92] on button "查 询" at bounding box center [588, 92] width 26 height 13
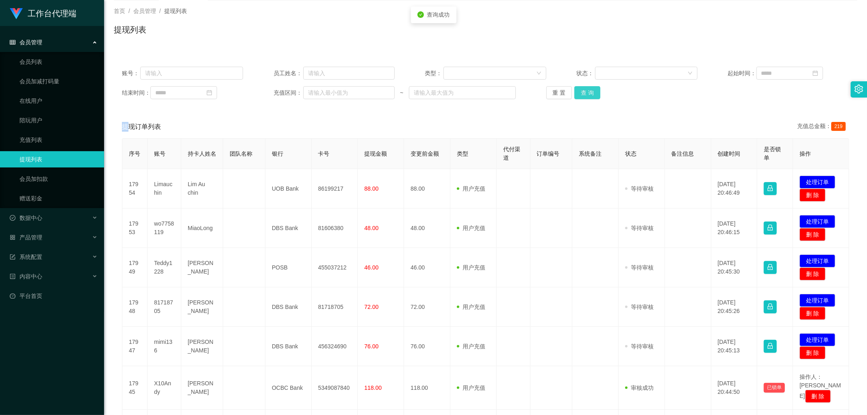
click at [294, 92] on div "重 置 查 询" at bounding box center [607, 92] width 121 height 13
click at [294, 92] on button "查 询" at bounding box center [588, 92] width 26 height 13
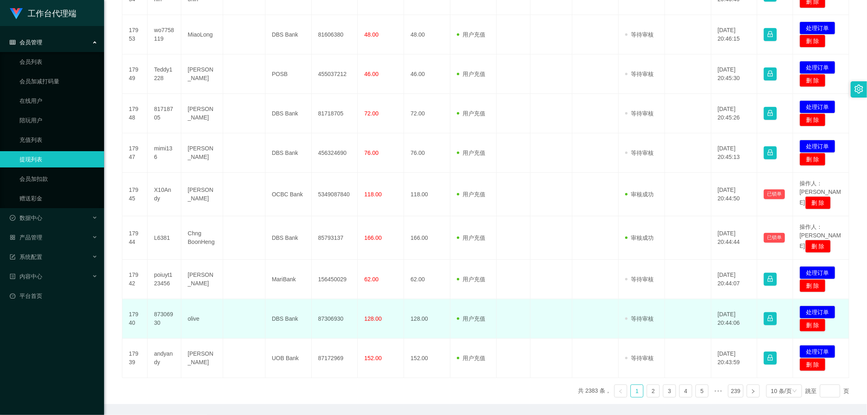
scroll to position [249, 0]
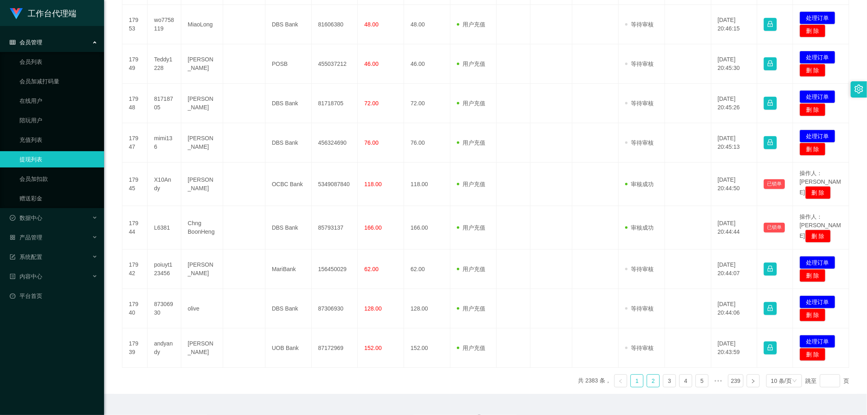
click at [294, 202] on li "2" at bounding box center [653, 381] width 13 height 13
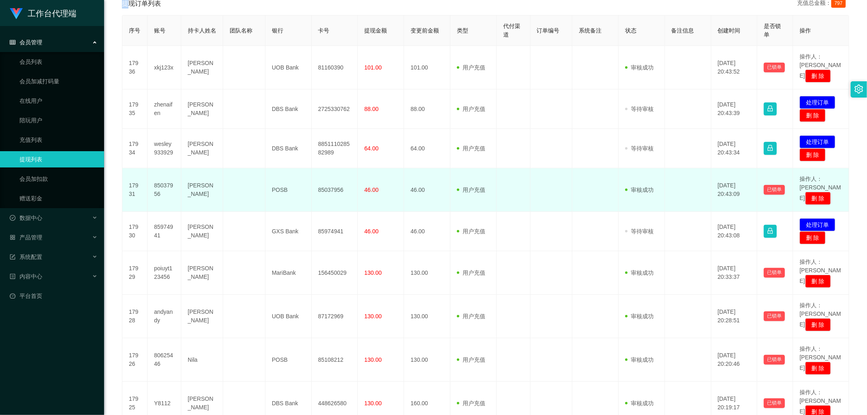
scroll to position [91, 0]
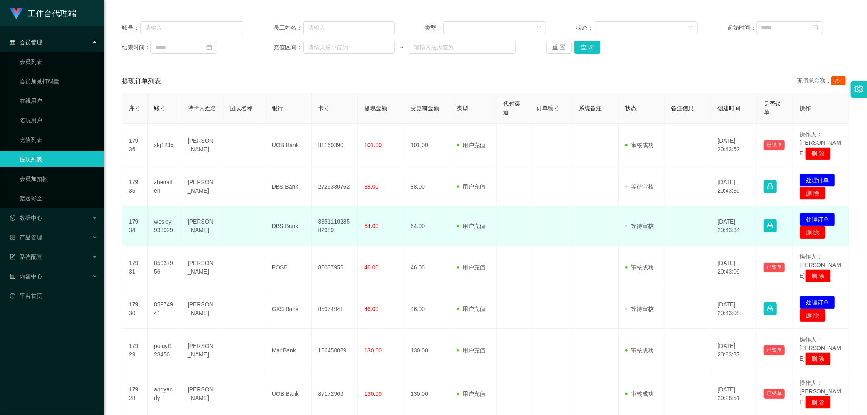
drag, startPoint x: 183, startPoint y: 213, endPoint x: 177, endPoint y: 213, distance: 6.5
click at [178, 202] on tr "17934 wesley933929 [PERSON_NAME] siang DBS Bank 885111028582989 64.00 64.00 用户充…" at bounding box center [485, 226] width 727 height 39
click at [171, 202] on td "wesley933929" at bounding box center [165, 226] width 34 height 39
drag, startPoint x: 245, startPoint y: 224, endPoint x: 257, endPoint y: 221, distance: 12.0
click at [246, 202] on td at bounding box center [244, 226] width 42 height 39
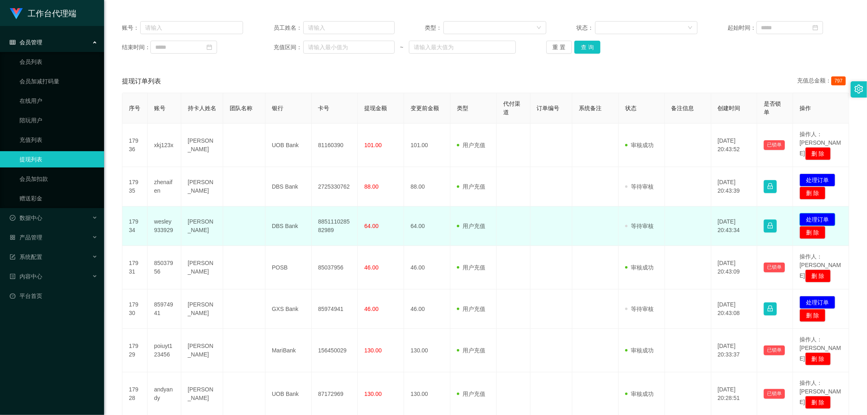
click at [294, 202] on button "处理订单" at bounding box center [818, 219] width 36 height 13
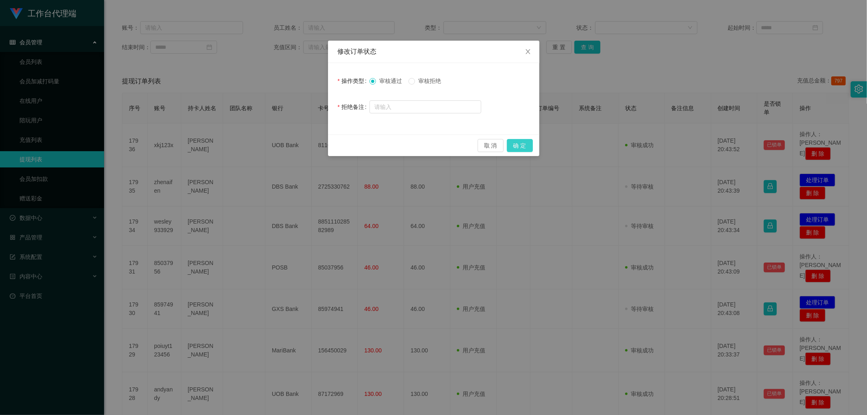
drag, startPoint x: 520, startPoint y: 150, endPoint x: 505, endPoint y: 153, distance: 15.7
click at [294, 150] on button "确 定" at bounding box center [520, 145] width 26 height 13
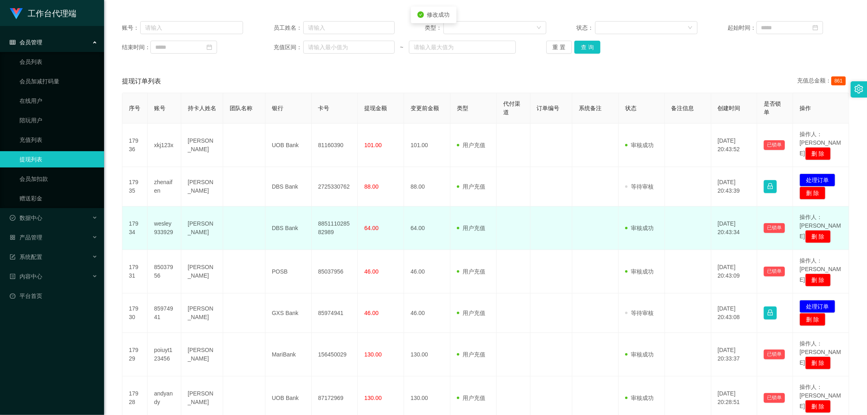
click at [294, 202] on td "885111028582989" at bounding box center [335, 229] width 46 height 44
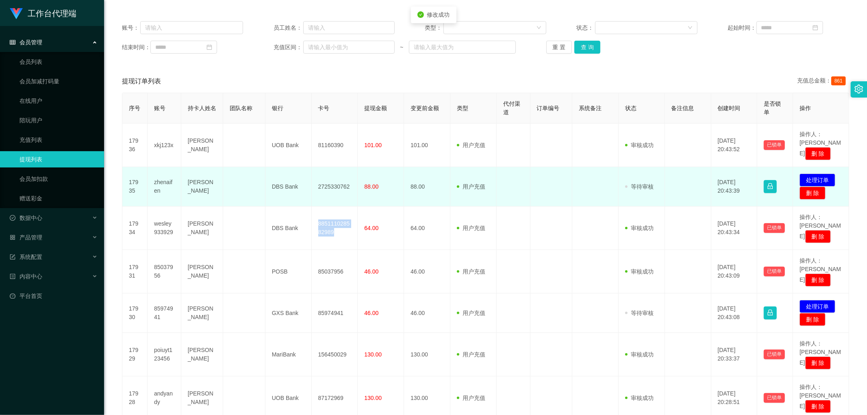
copy td "885111028582989"
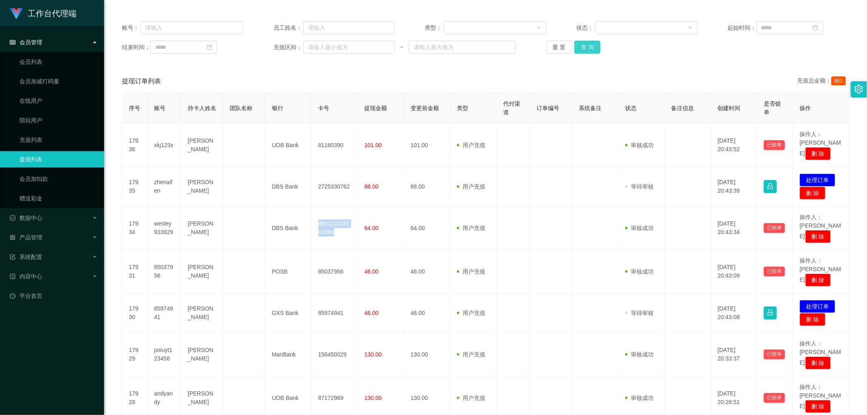
drag, startPoint x: 592, startPoint y: 42, endPoint x: 593, endPoint y: 49, distance: 7.4
click at [294, 42] on button "查 询" at bounding box center [588, 47] width 26 height 13
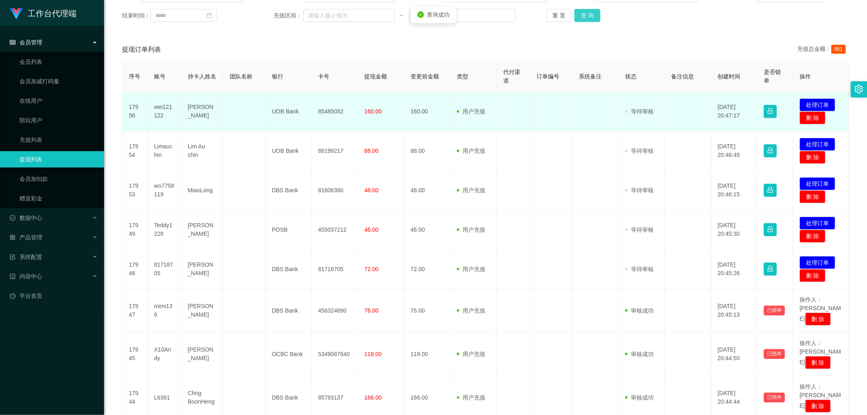
scroll to position [63, 0]
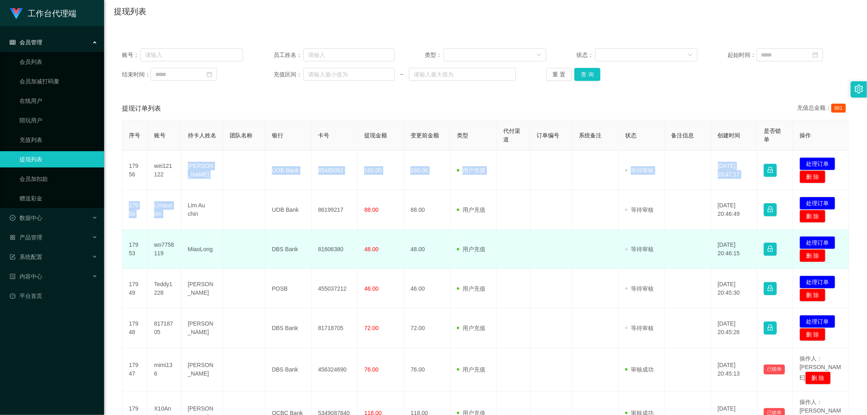
drag, startPoint x: 176, startPoint y: 179, endPoint x: 196, endPoint y: 237, distance: 61.5
click at [188, 202] on tbody "17956 wei121122 Goh ming wei UOB Bank 85485052 160.00 160.00 用户充值 人工扣款 审核驳回 审核成…" at bounding box center [485, 354] width 727 height 407
click at [197, 202] on td "MiaoLong" at bounding box center [202, 249] width 42 height 39
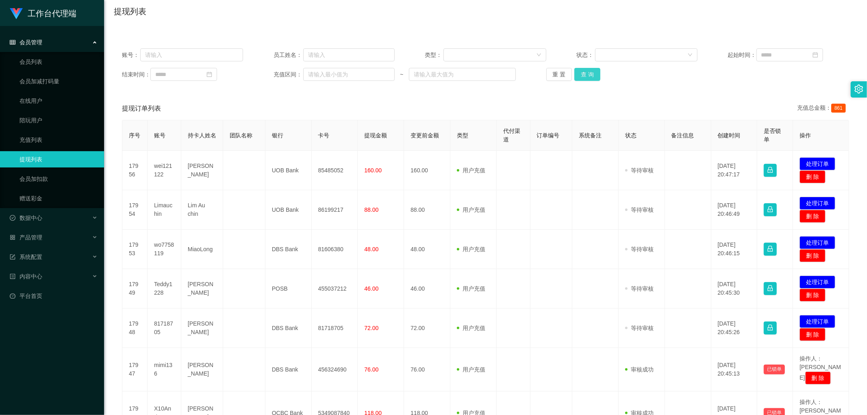
click at [294, 78] on button "查 询" at bounding box center [588, 74] width 26 height 13
click at [294, 78] on div "重 置 查 询" at bounding box center [607, 74] width 121 height 13
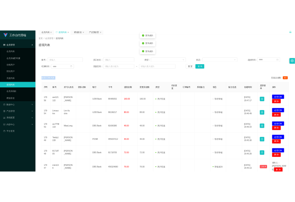
scroll to position [0, 0]
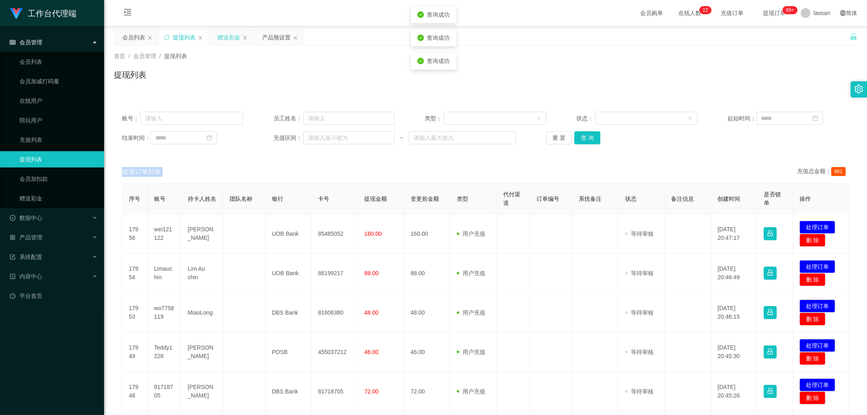
click at [231, 44] on div "赠送彩金" at bounding box center [229, 37] width 23 height 15
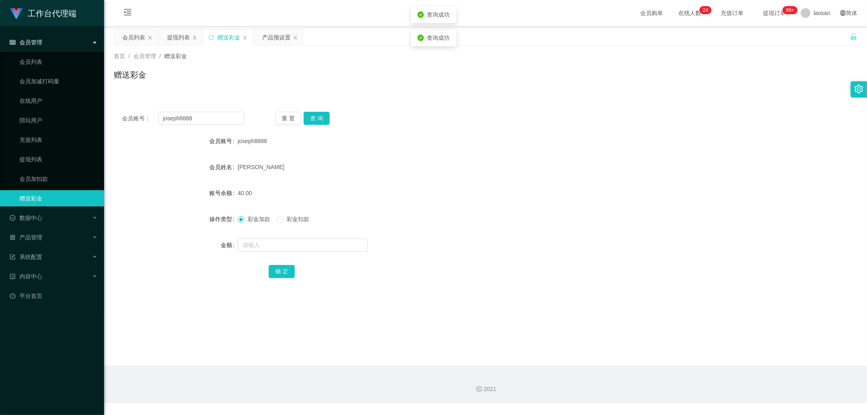
click at [294, 126] on div "会员账号： joseph8888 重 置 查 询 会员账号 joseph8888 会员姓名 [PERSON_NAME] 账号余额 40.00 操作类型 彩金加…" at bounding box center [486, 201] width 744 height 194
click at [294, 116] on button "查 询" at bounding box center [317, 118] width 26 height 13
click at [294, 116] on div "重 置 查 询" at bounding box center [336, 118] width 122 height 13
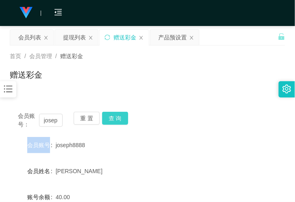
click at [112, 124] on button "查 询" at bounding box center [115, 118] width 26 height 13
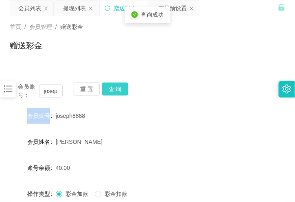
scroll to position [45, 0]
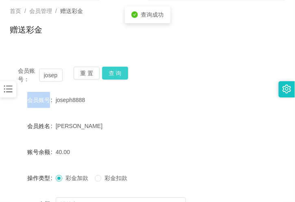
click at [106, 76] on button "查 询" at bounding box center [115, 73] width 26 height 13
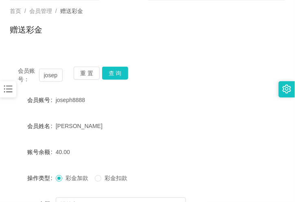
click at [123, 104] on div "joseph8888" at bounding box center [136, 100] width 161 height 16
click at [111, 75] on button "查 询" at bounding box center [115, 73] width 26 height 13
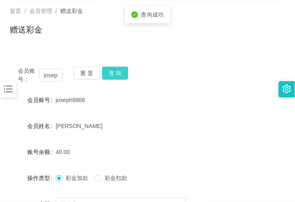
click at [111, 75] on button "查 询" at bounding box center [115, 73] width 26 height 13
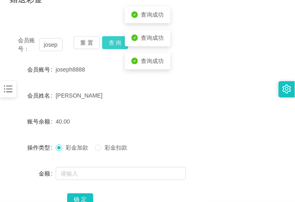
scroll to position [90, 0]
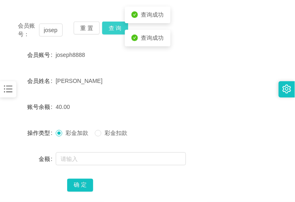
click at [112, 30] on button "查 询" at bounding box center [115, 28] width 26 height 13
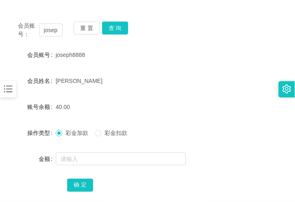
drag, startPoint x: 95, startPoint y: 110, endPoint x: 129, endPoint y: 59, distance: 61.0
click at [96, 108] on div "40.00" at bounding box center [136, 107] width 161 height 16
click at [116, 33] on button "查 询" at bounding box center [115, 28] width 26 height 13
click at [115, 26] on button "查 询" at bounding box center [115, 28] width 26 height 13
click at [106, 26] on button "查 询" at bounding box center [115, 28] width 26 height 13
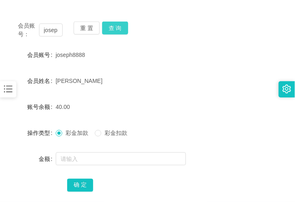
click at [118, 30] on button "查 询" at bounding box center [115, 28] width 26 height 13
click at [120, 29] on button "查 询" at bounding box center [115, 28] width 26 height 13
click at [123, 69] on form "会员账号 joseph8888 会员姓名 [PERSON_NAME] 账号余额 40.00 操作类型 彩金加款 彩金扣款 金额 确 定" at bounding box center [147, 120] width 275 height 146
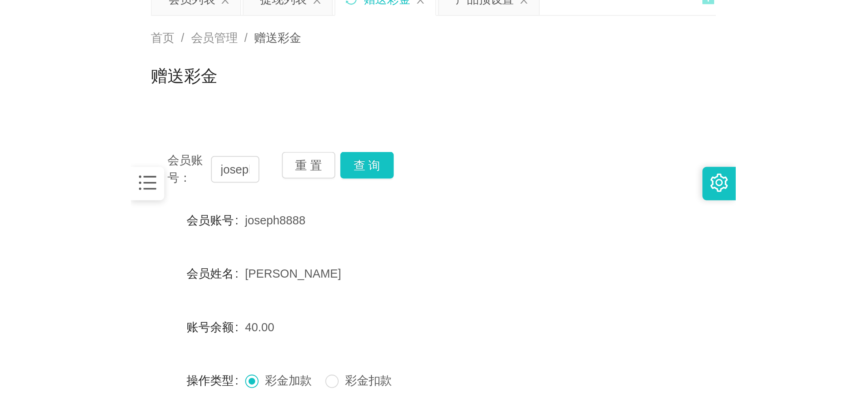
scroll to position [0, 0]
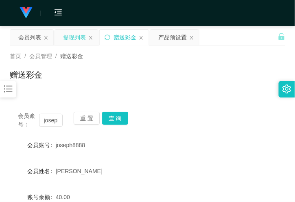
click at [78, 39] on div "提现列表" at bounding box center [74, 37] width 23 height 15
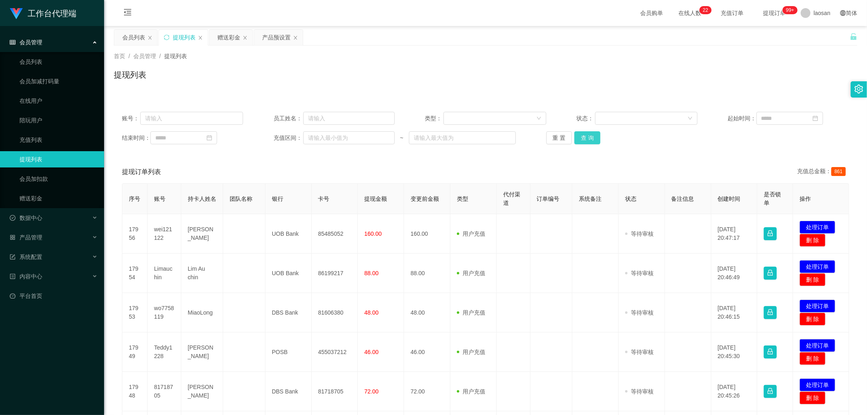
click at [294, 139] on button "查 询" at bounding box center [588, 137] width 26 height 13
click at [294, 139] on div "重 置 查 询" at bounding box center [607, 137] width 121 height 13
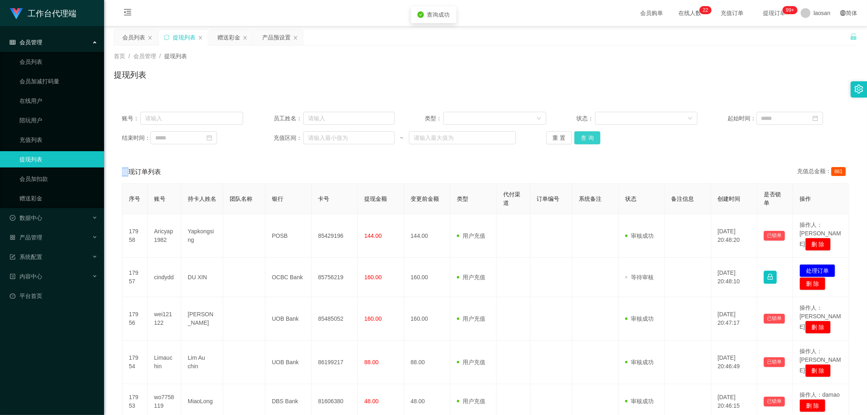
click at [294, 139] on button "查 询" at bounding box center [588, 137] width 26 height 13
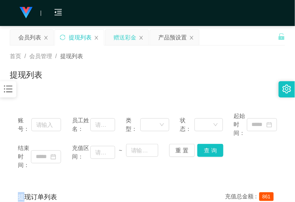
click at [119, 42] on div "赠送彩金" at bounding box center [124, 37] width 23 height 15
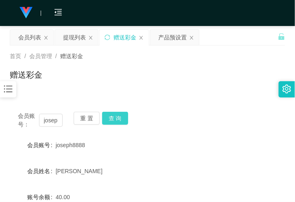
click at [120, 120] on button "查 询" at bounding box center [115, 118] width 26 height 13
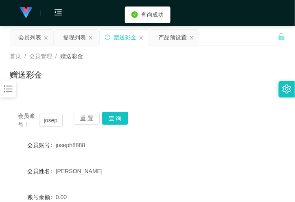
drag, startPoint x: 70, startPoint y: 40, endPoint x: 164, endPoint y: 7, distance: 100.4
click at [70, 40] on div "提现列表" at bounding box center [74, 37] width 23 height 15
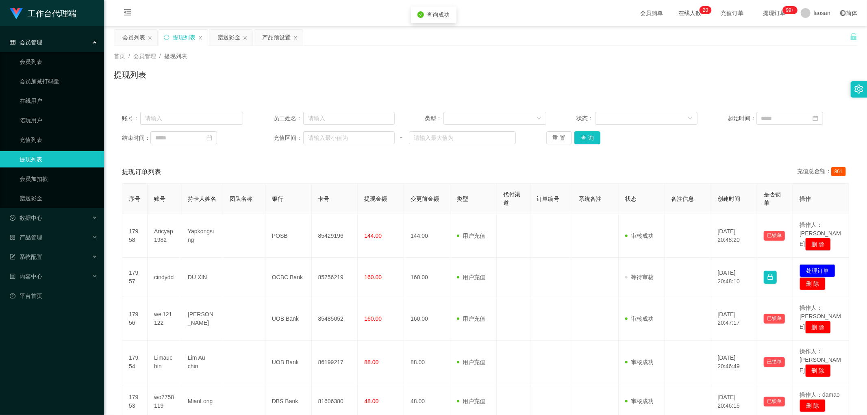
click at [294, 145] on div "账号： 员工姓名： 类型： 状态： 起始时间： 结束时间： 充值区间： ~ 重 置 查 询" at bounding box center [486, 128] width 744 height 49
click at [294, 137] on button "查 询" at bounding box center [588, 137] width 26 height 13
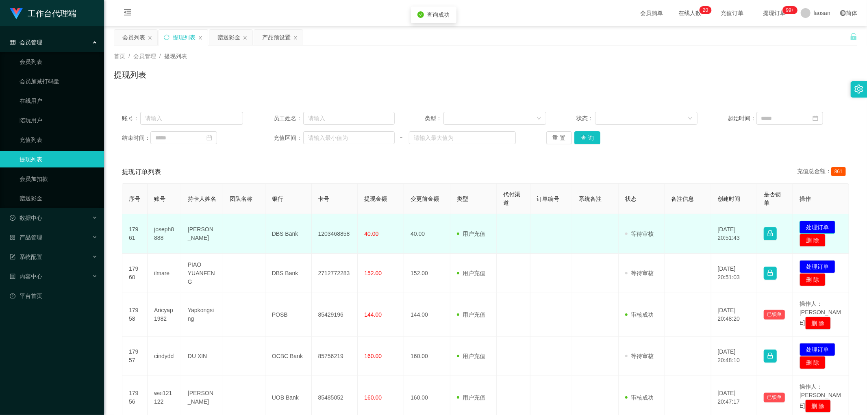
click at [294, 202] on button "处理订单" at bounding box center [818, 227] width 36 height 13
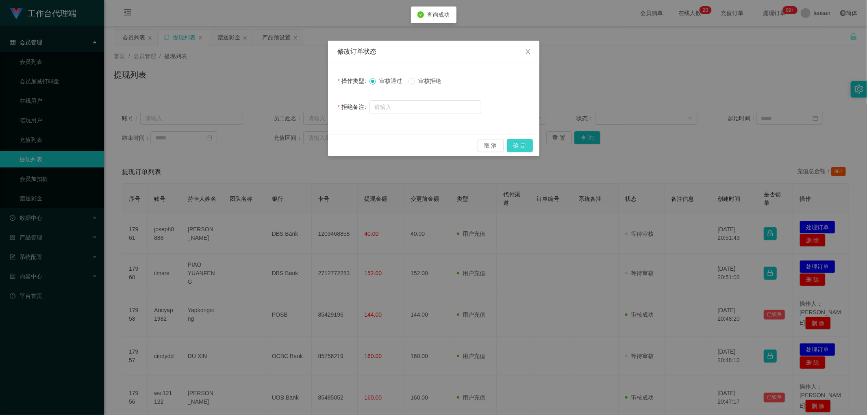
drag, startPoint x: 525, startPoint y: 144, endPoint x: 520, endPoint y: 145, distance: 5.7
click at [294, 144] on button "确 定" at bounding box center [520, 145] width 26 height 13
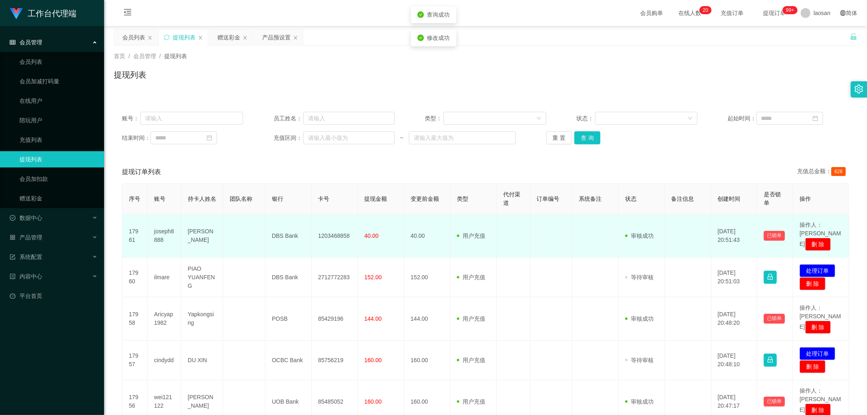
click at [294, 202] on td "1203468858" at bounding box center [335, 236] width 46 height 44
copy td "1203468858"
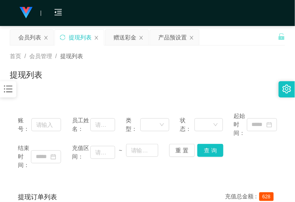
click at [153, 80] on div "提现列表" at bounding box center [147, 78] width 275 height 19
